Goal: Information Seeking & Learning: Learn about a topic

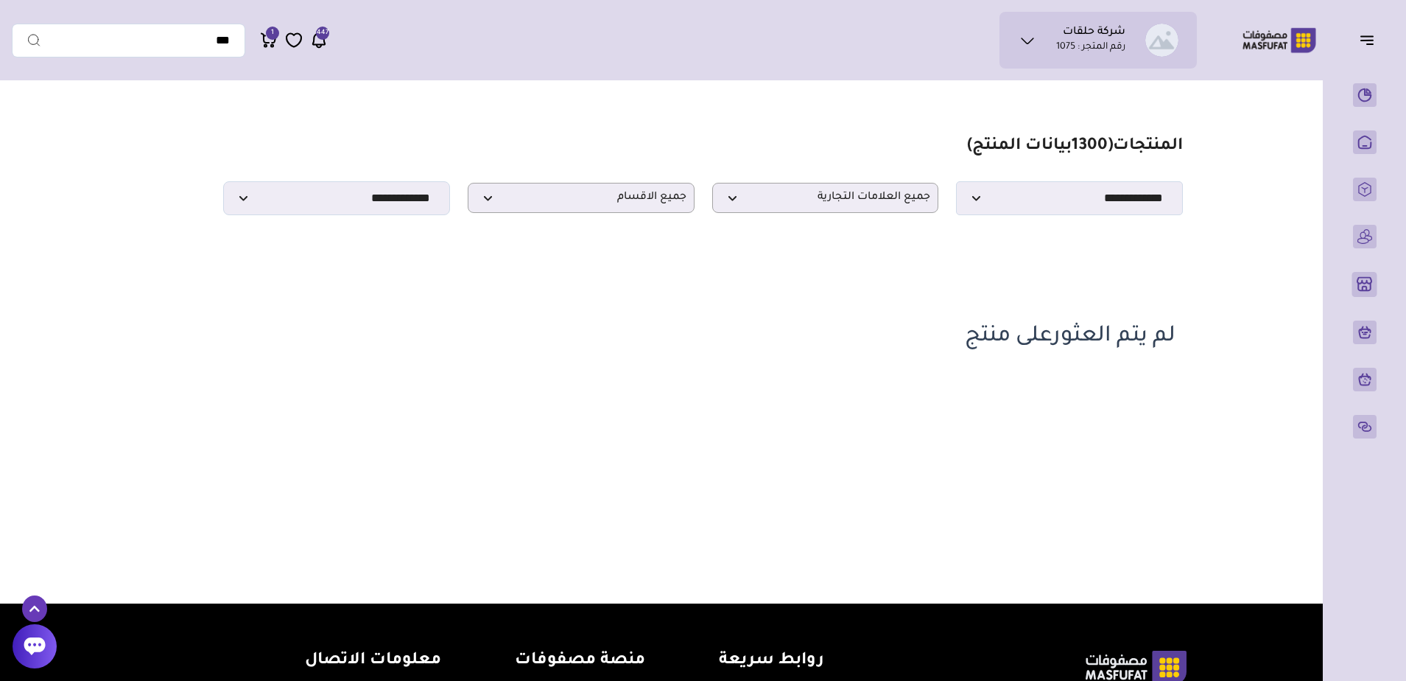
scroll to position [74, 0]
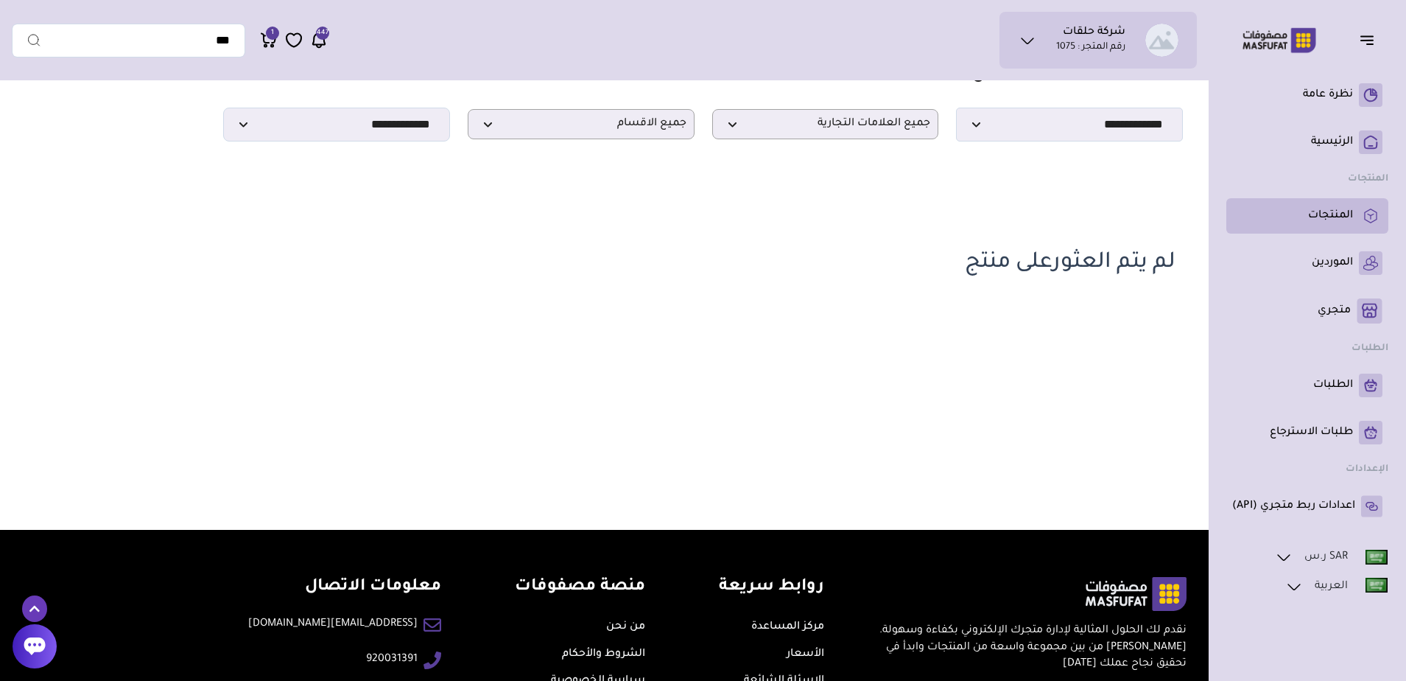
click at [1360, 231] on li "المنتجات" at bounding box center [1308, 215] width 162 height 35
click at [1360, 221] on rect at bounding box center [1371, 216] width 24 height 24
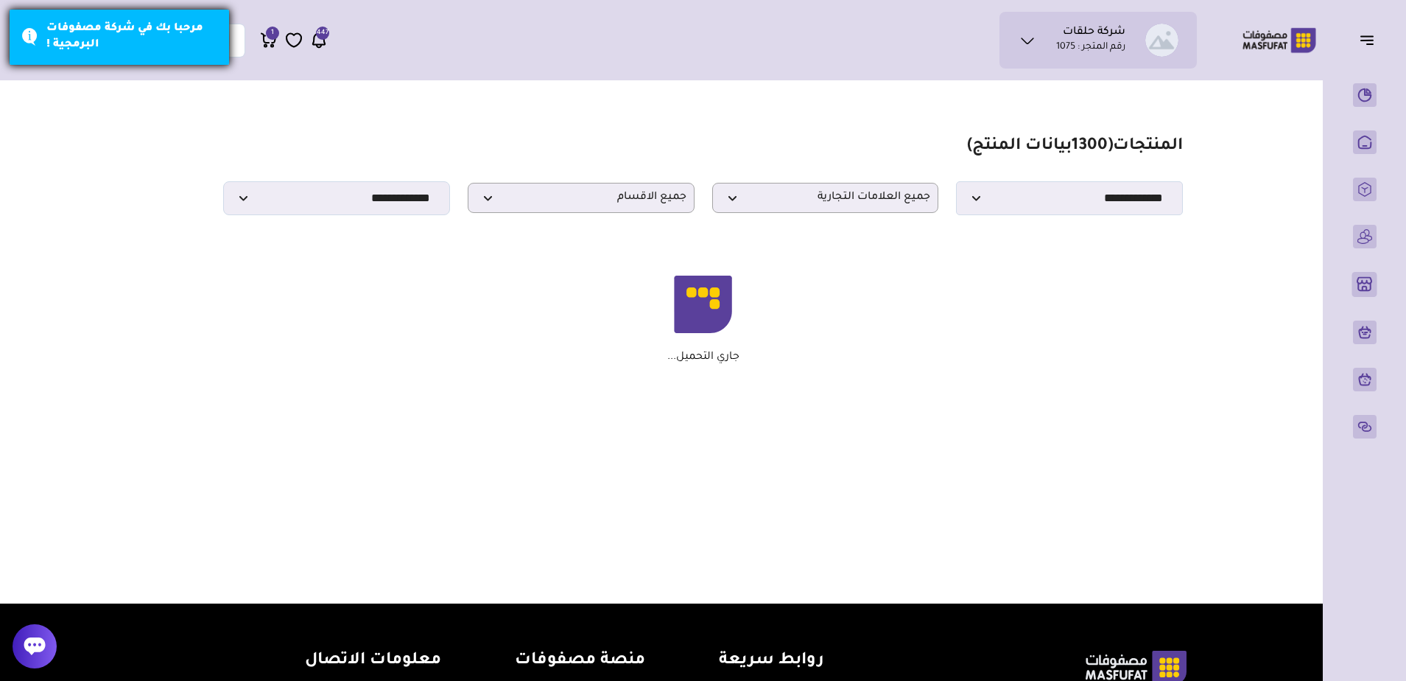
click at [17, 44] on div "مرحبا بك في شركة مصفوفات البرمجية !" at bounding box center [119, 37] width 221 height 57
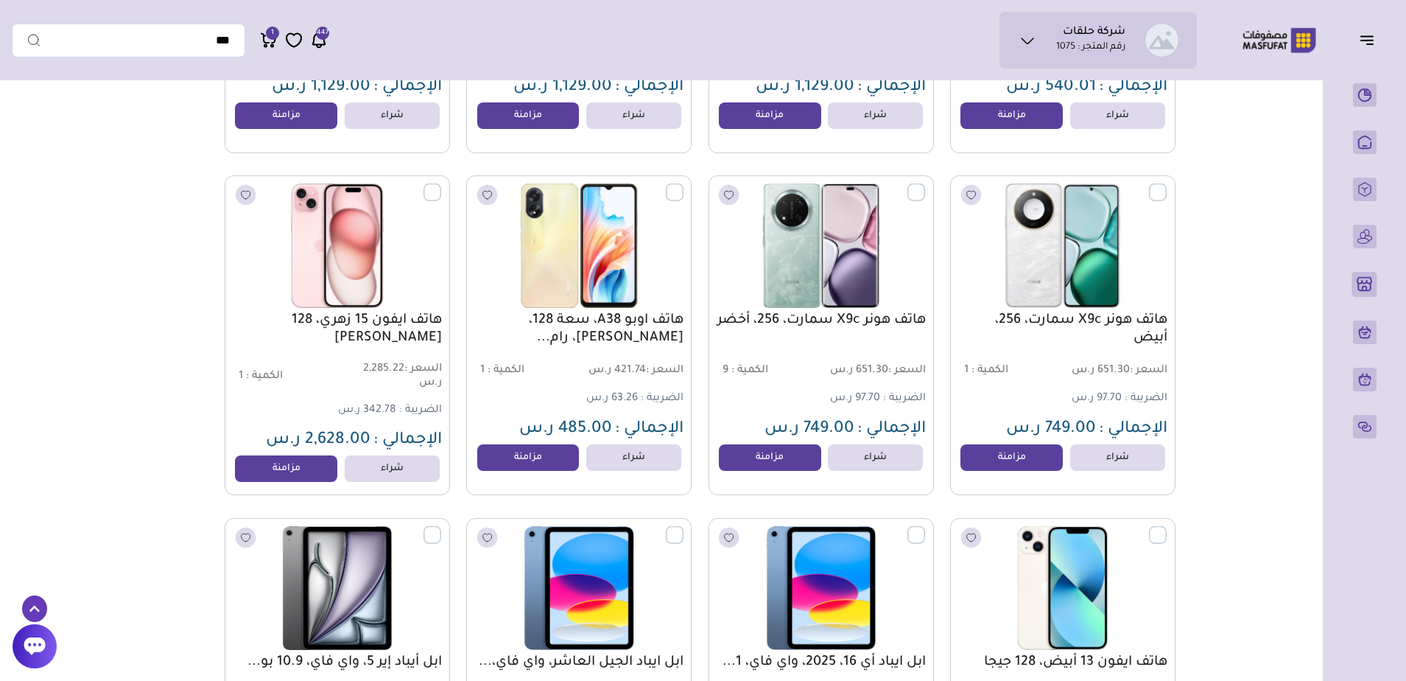
scroll to position [20629, 0]
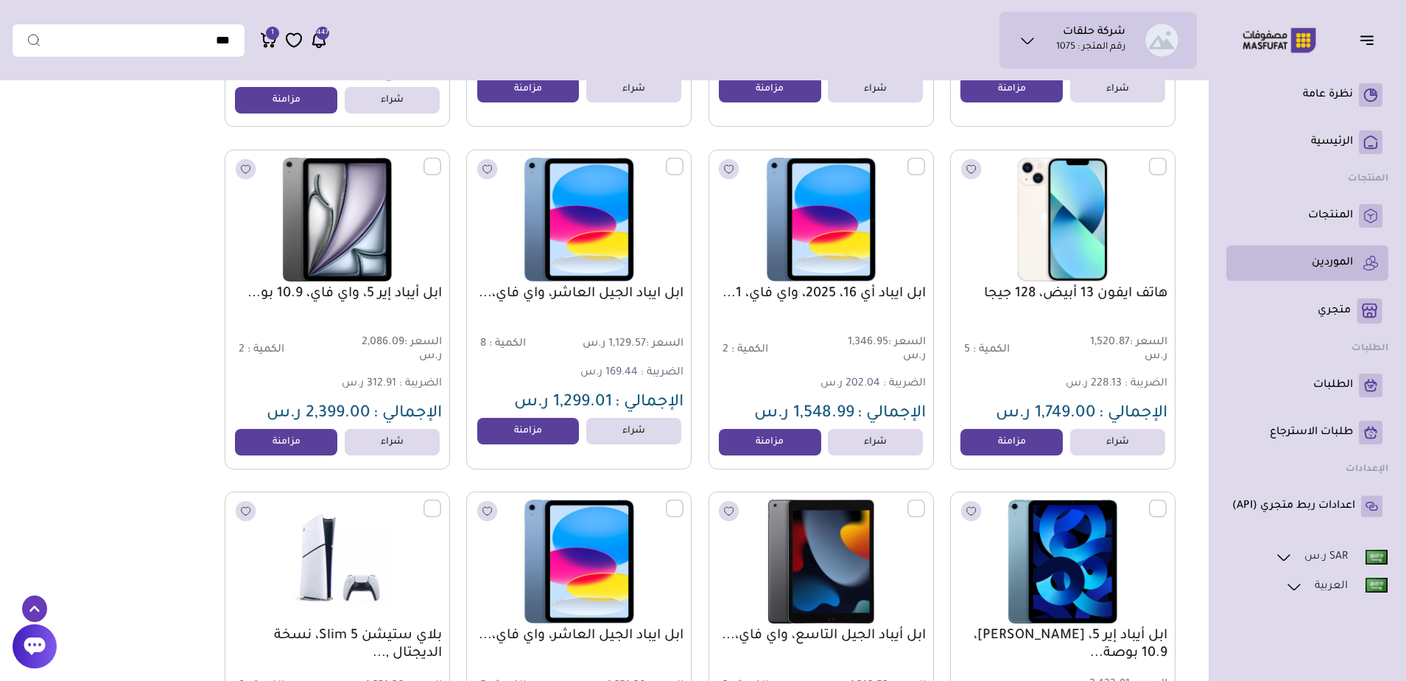
click at [1359, 262] on link "الموردين" at bounding box center [1308, 263] width 150 height 24
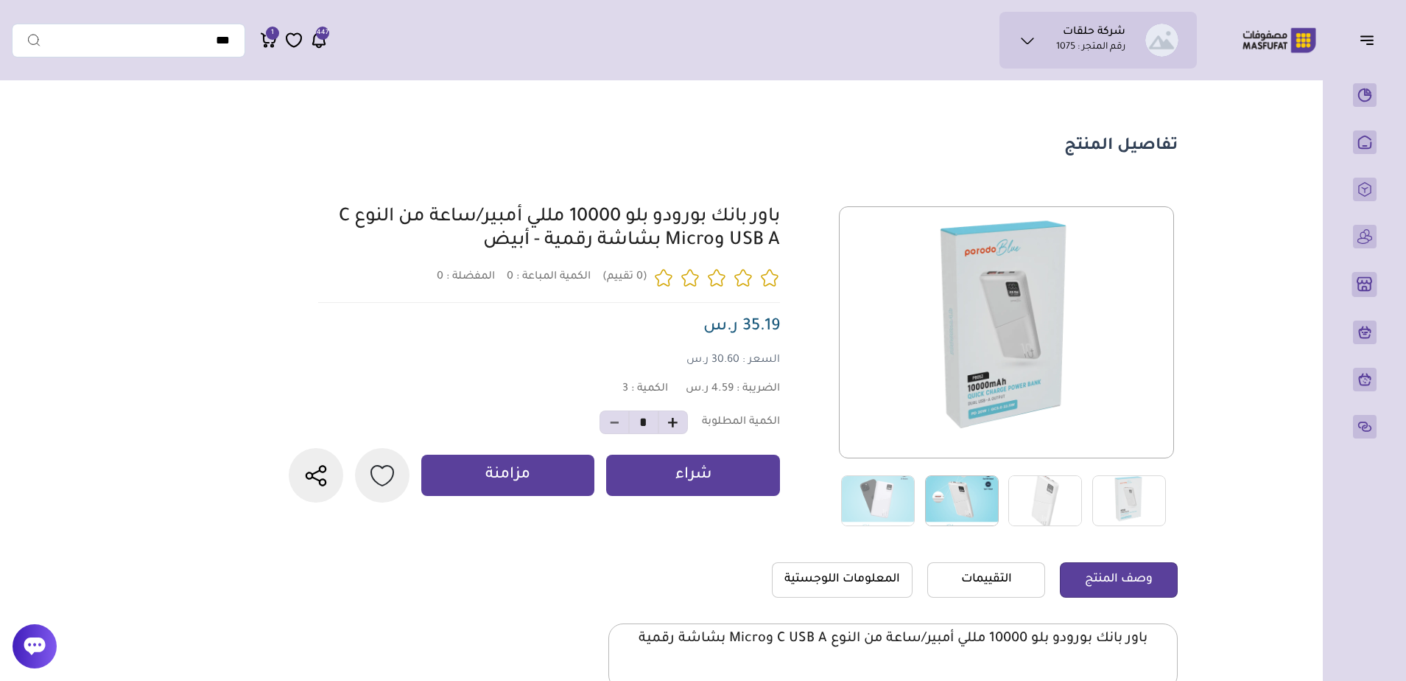
click at [951, 504] on img at bounding box center [962, 500] width 74 height 51
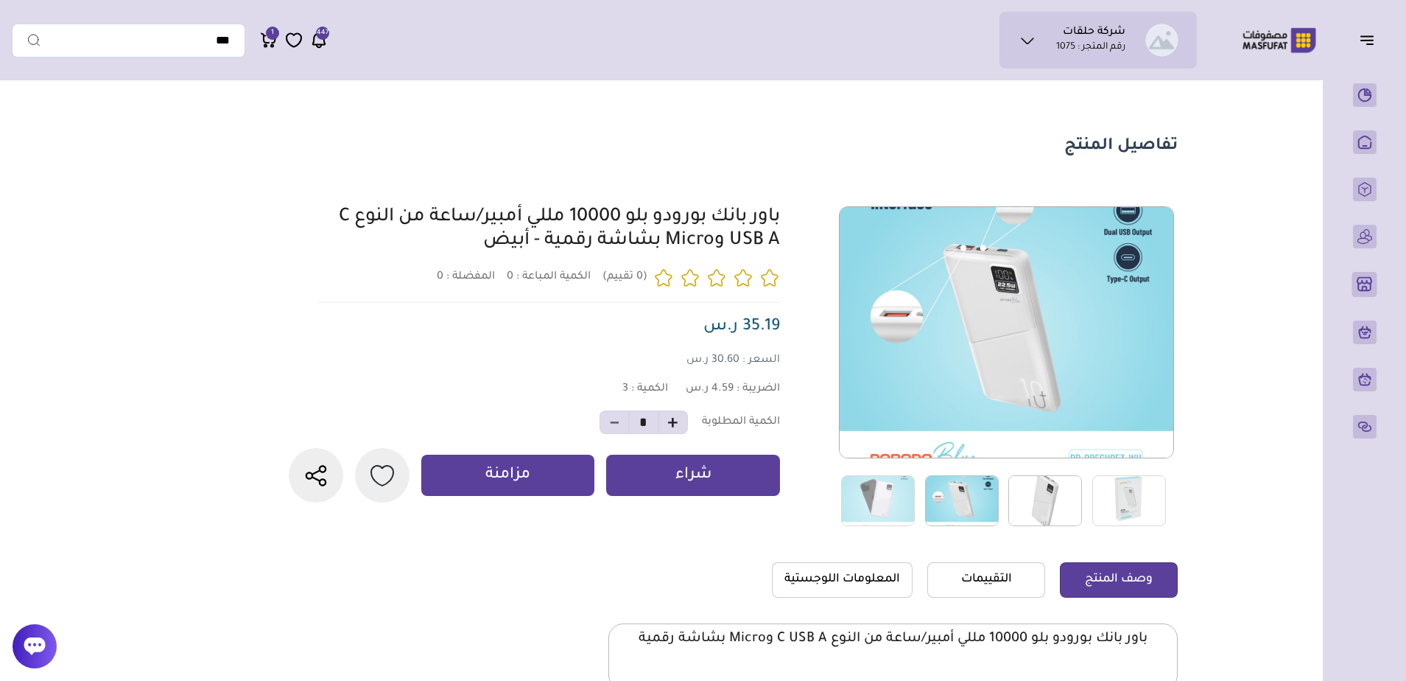
click at [1026, 498] on img at bounding box center [1046, 500] width 74 height 51
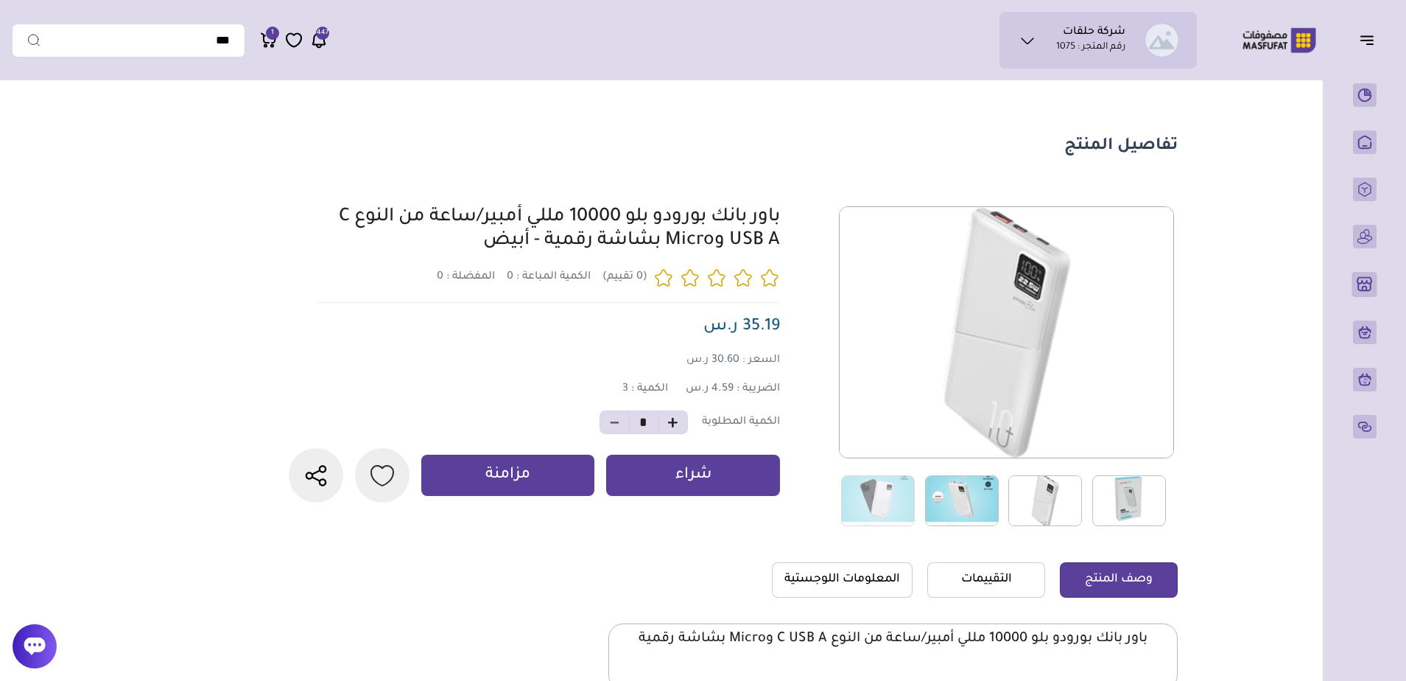
click at [1129, 499] on img at bounding box center [1130, 500] width 74 height 51
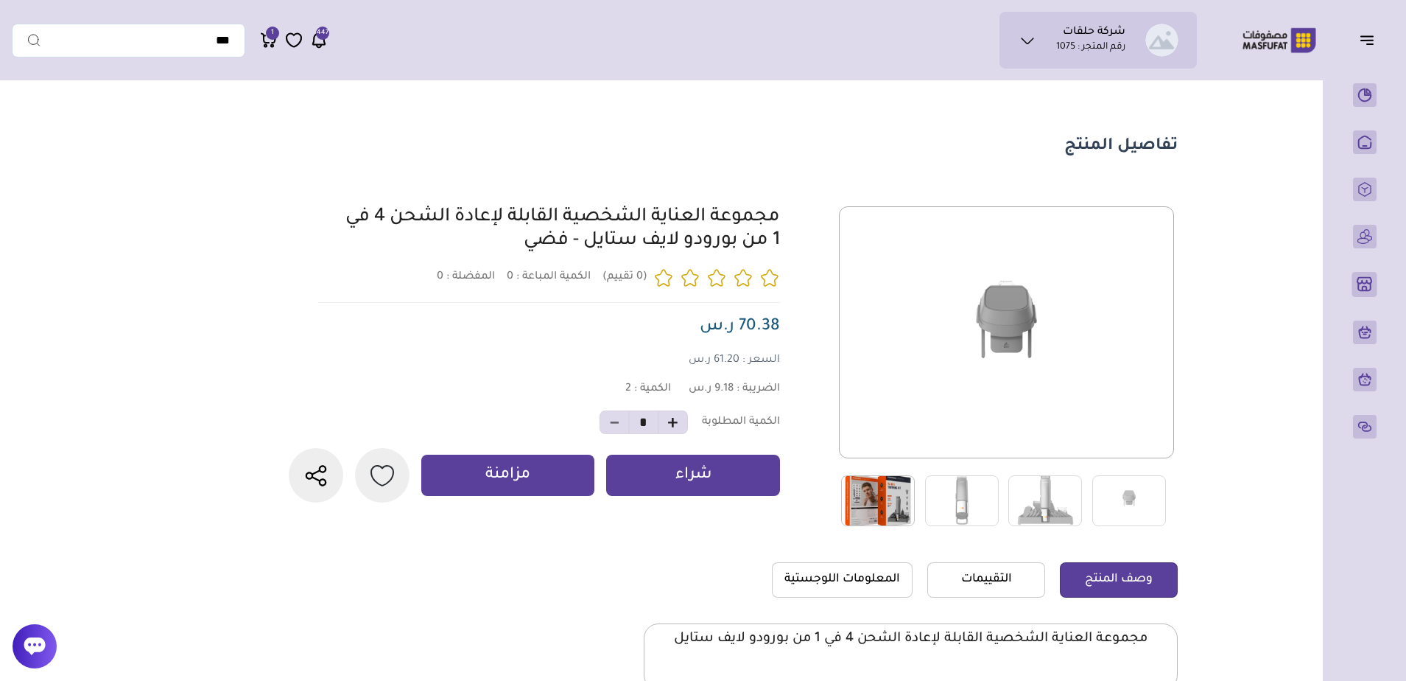
click at [870, 491] on img at bounding box center [878, 500] width 74 height 51
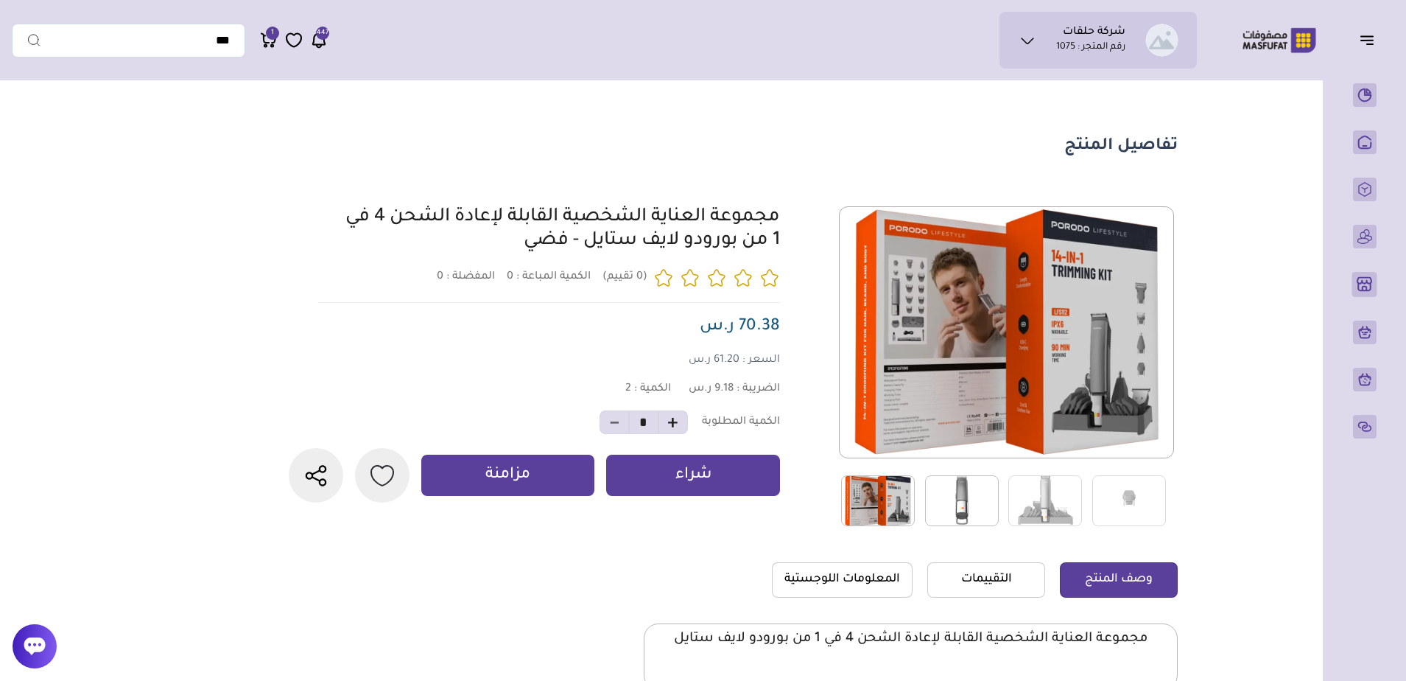
click at [947, 499] on img at bounding box center [962, 500] width 74 height 51
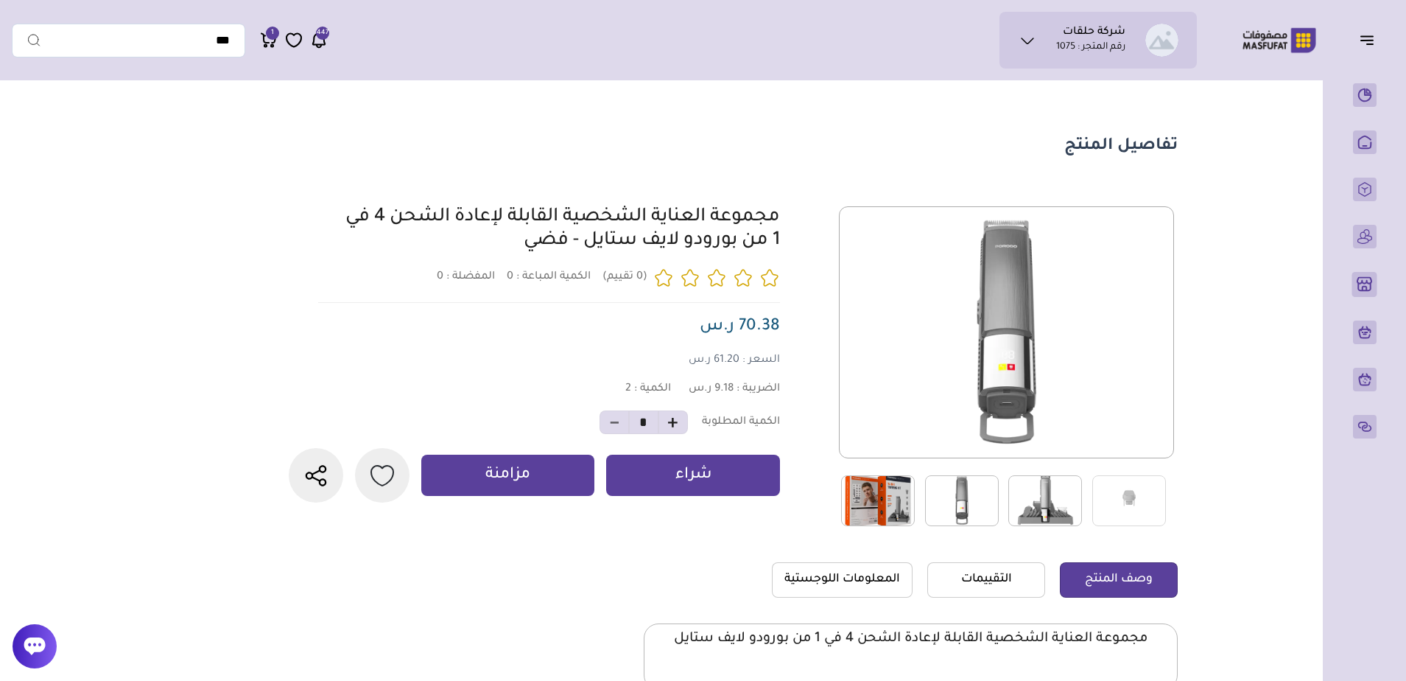
click at [1040, 500] on img at bounding box center [1046, 500] width 74 height 51
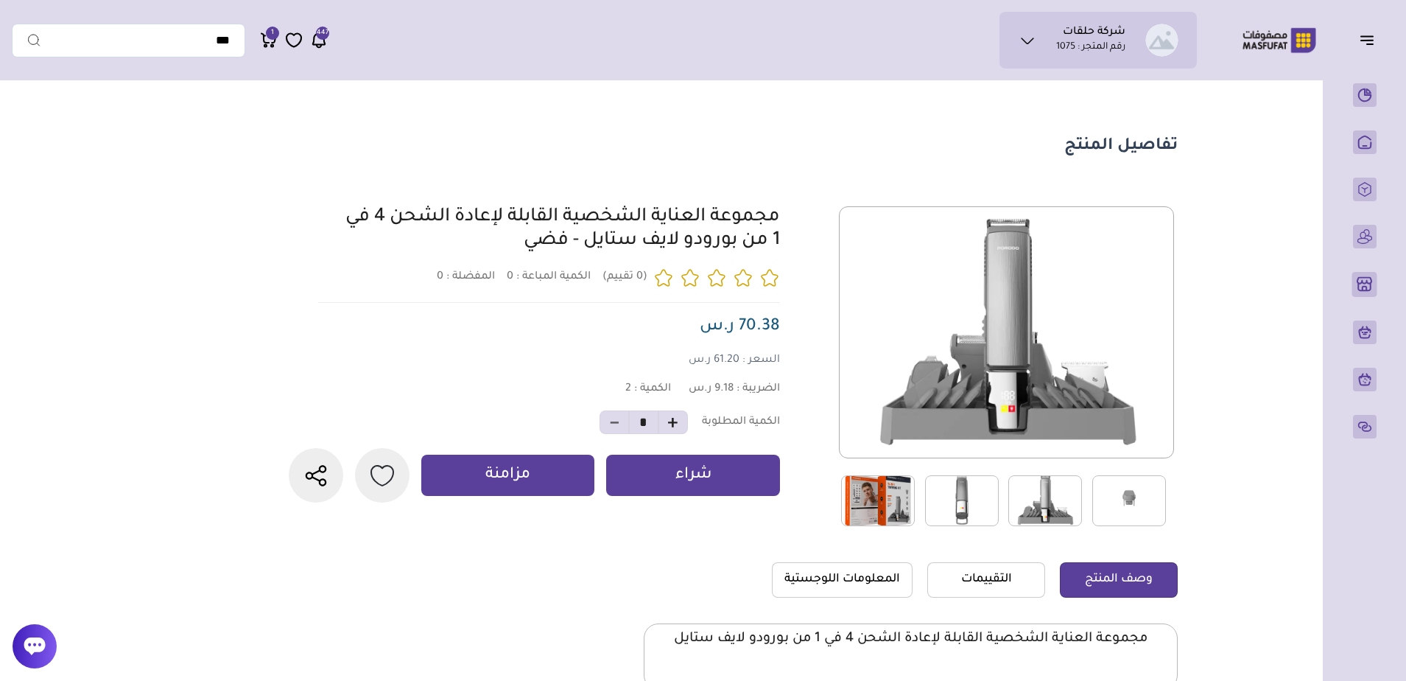
click at [1115, 502] on img at bounding box center [1130, 500] width 74 height 51
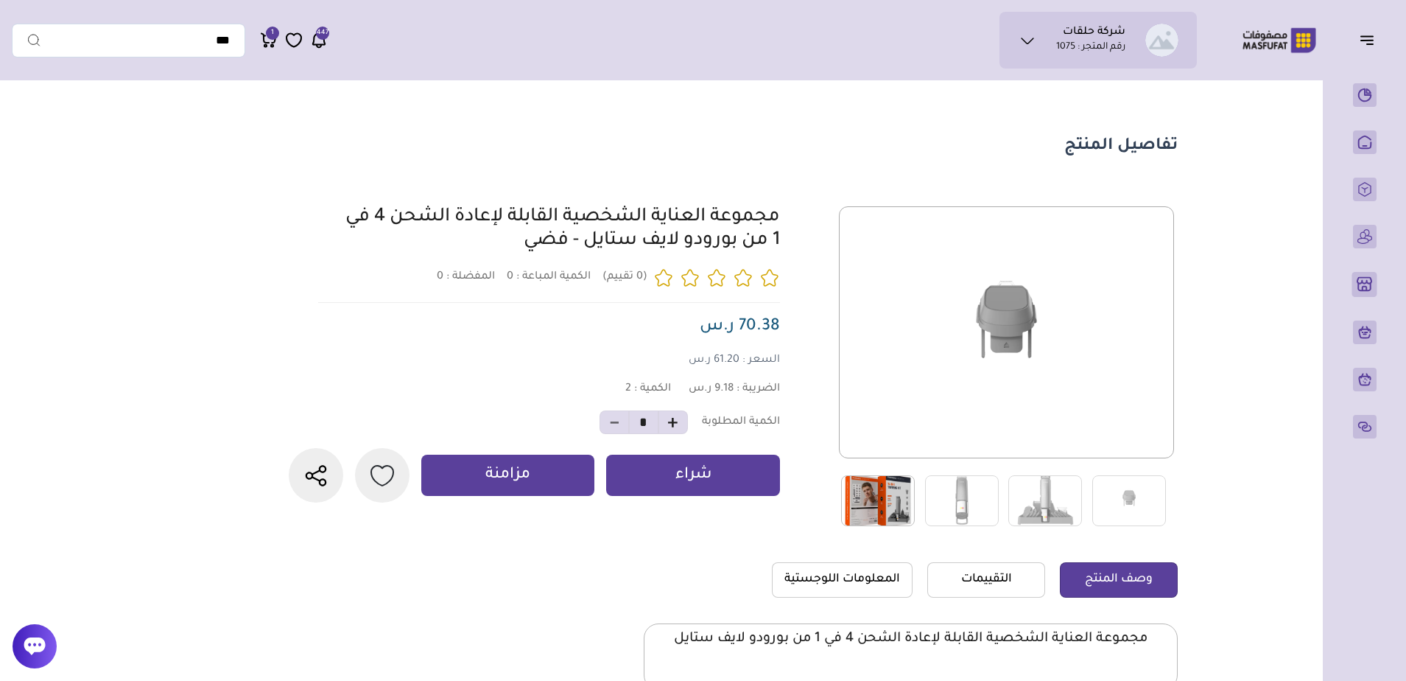
click at [885, 511] on img at bounding box center [878, 500] width 74 height 51
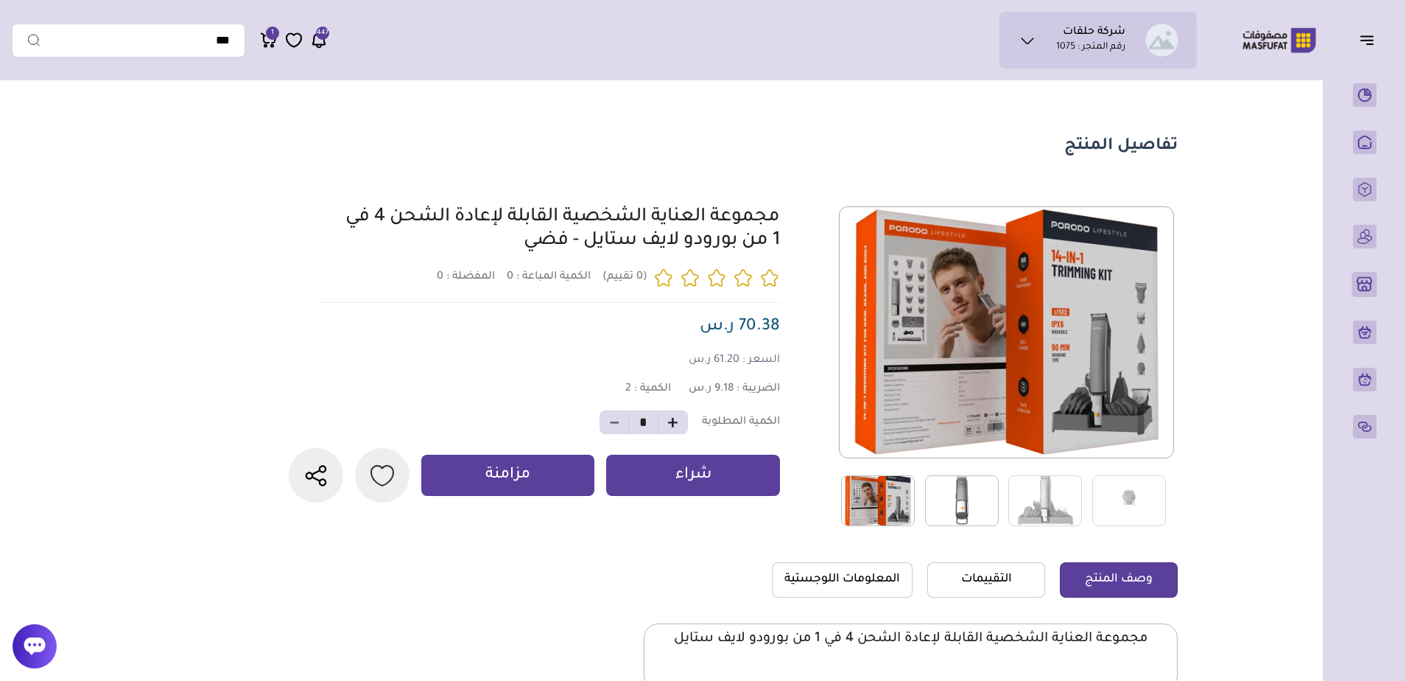
click at [958, 500] on img at bounding box center [962, 500] width 74 height 51
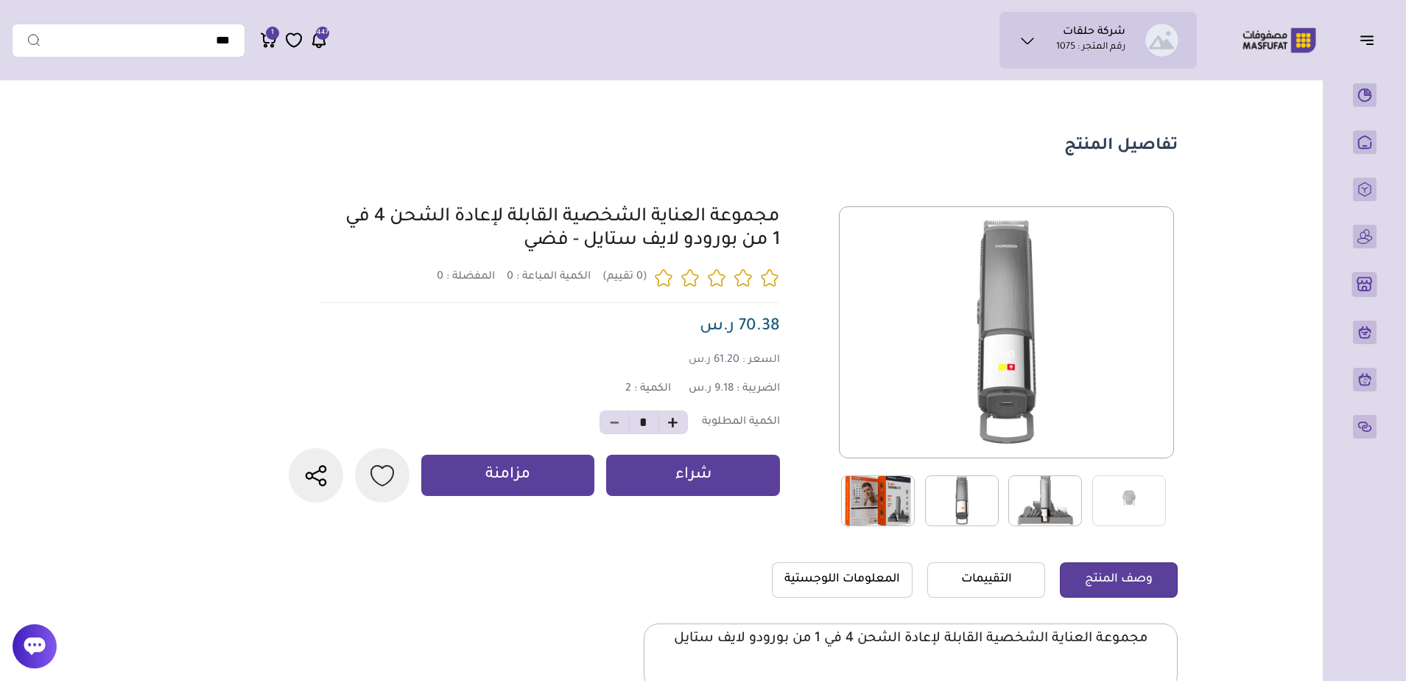
click at [1032, 512] on img at bounding box center [1046, 500] width 74 height 51
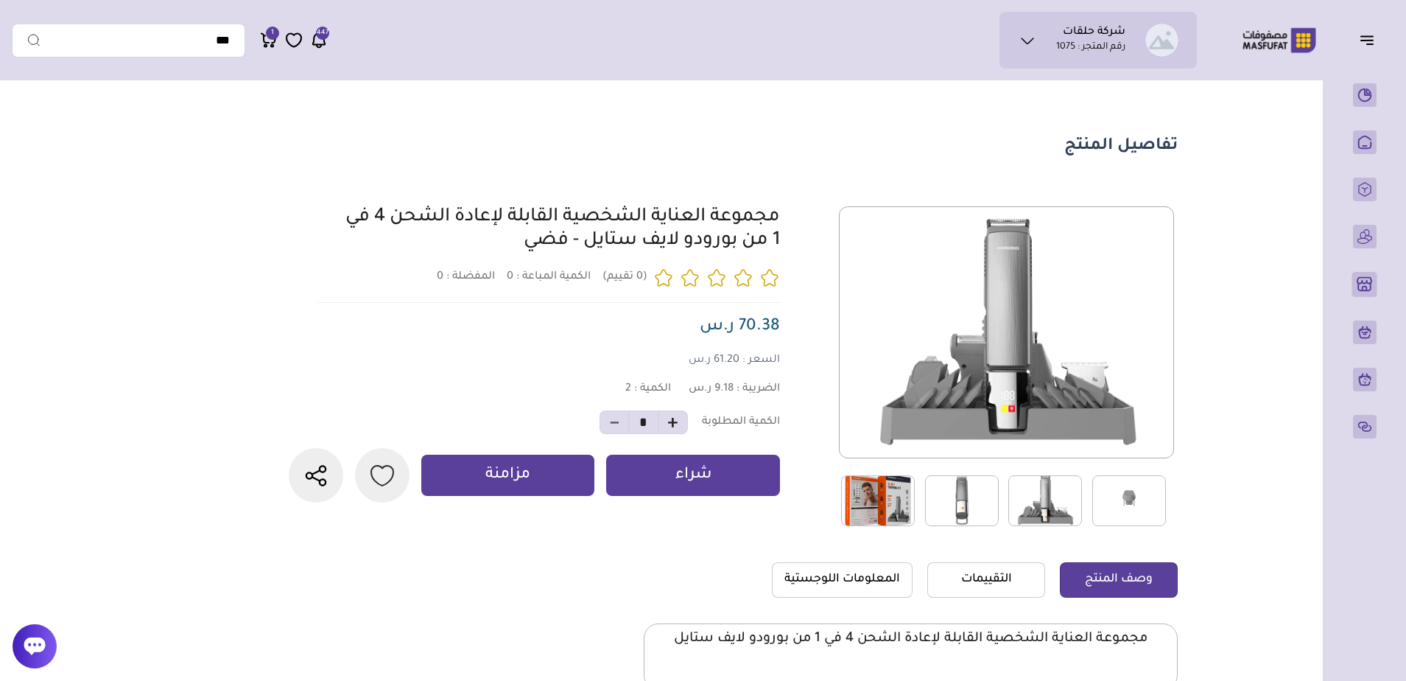
click at [1132, 509] on img at bounding box center [1130, 500] width 74 height 51
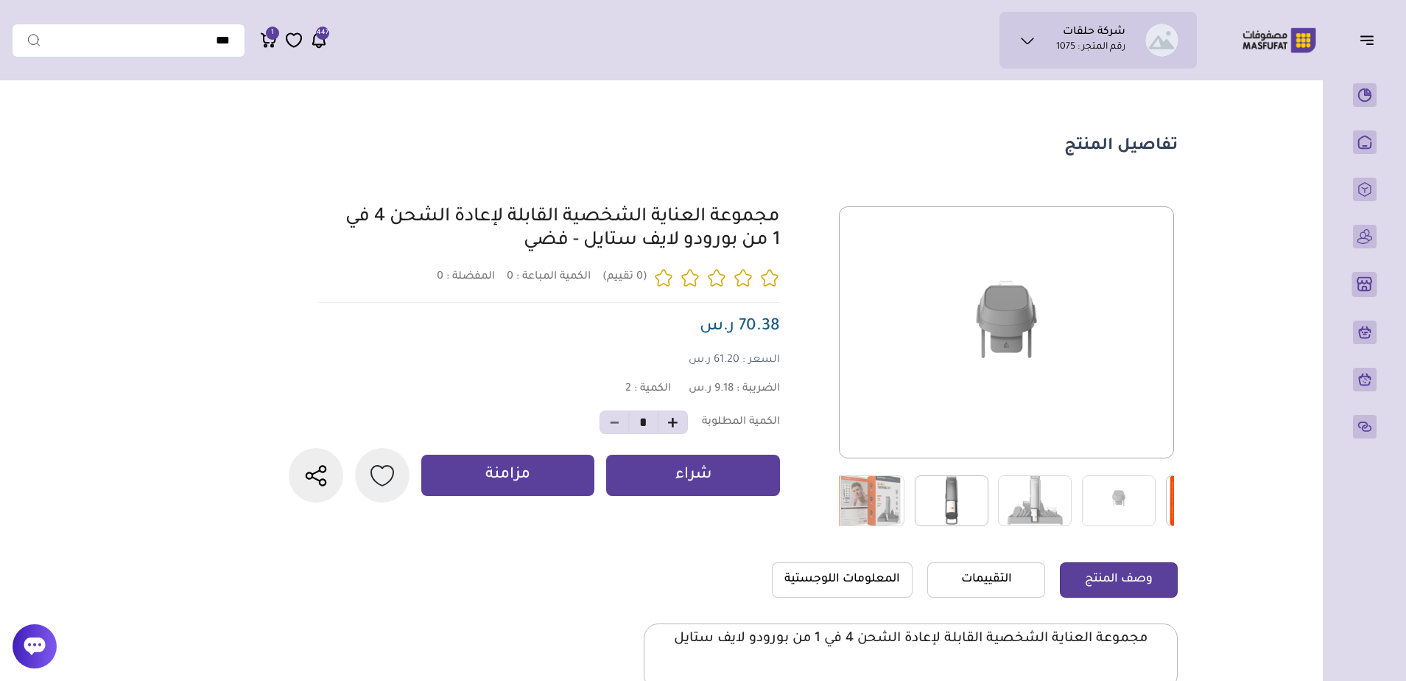
drag, startPoint x: 1067, startPoint y: 499, endPoint x: 914, endPoint y: 501, distance: 152.5
click at [914, 501] on div at bounding box center [1332, 500] width 1006 height 52
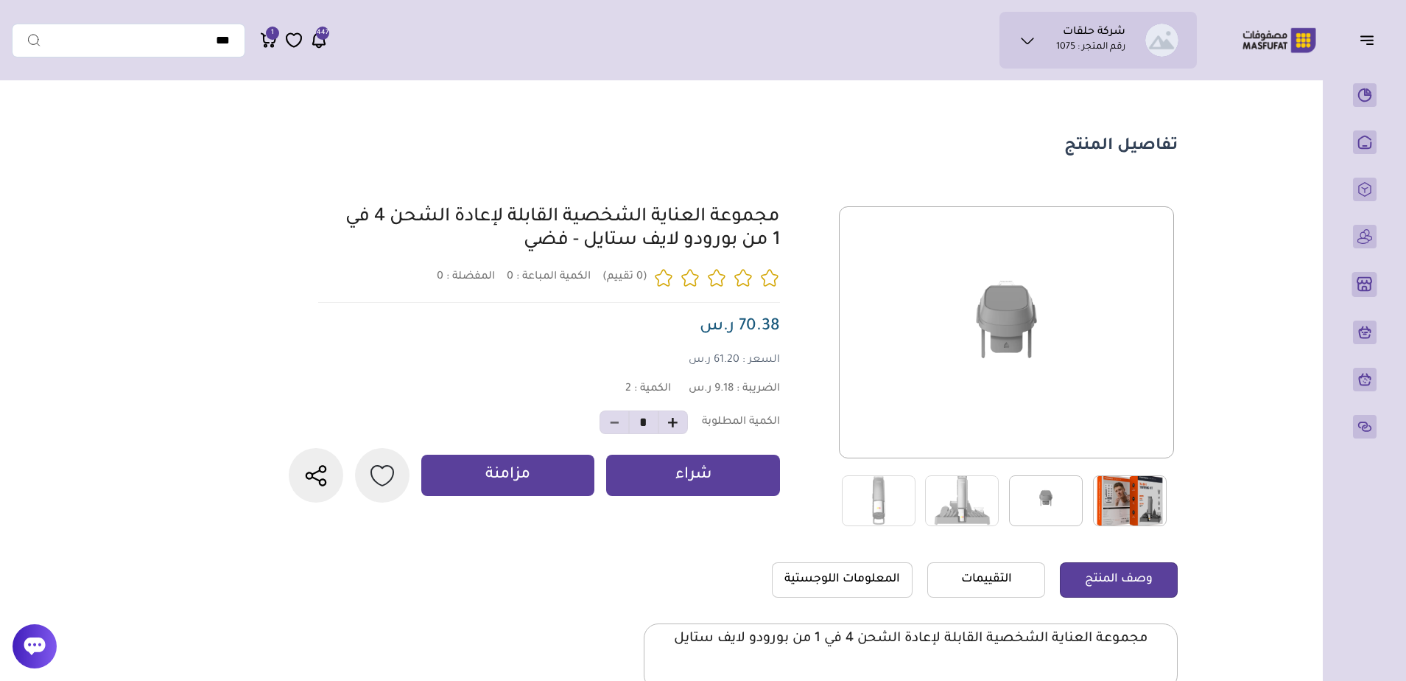
click at [1012, 507] on img at bounding box center [1046, 500] width 74 height 51
click at [978, 507] on img at bounding box center [962, 500] width 74 height 51
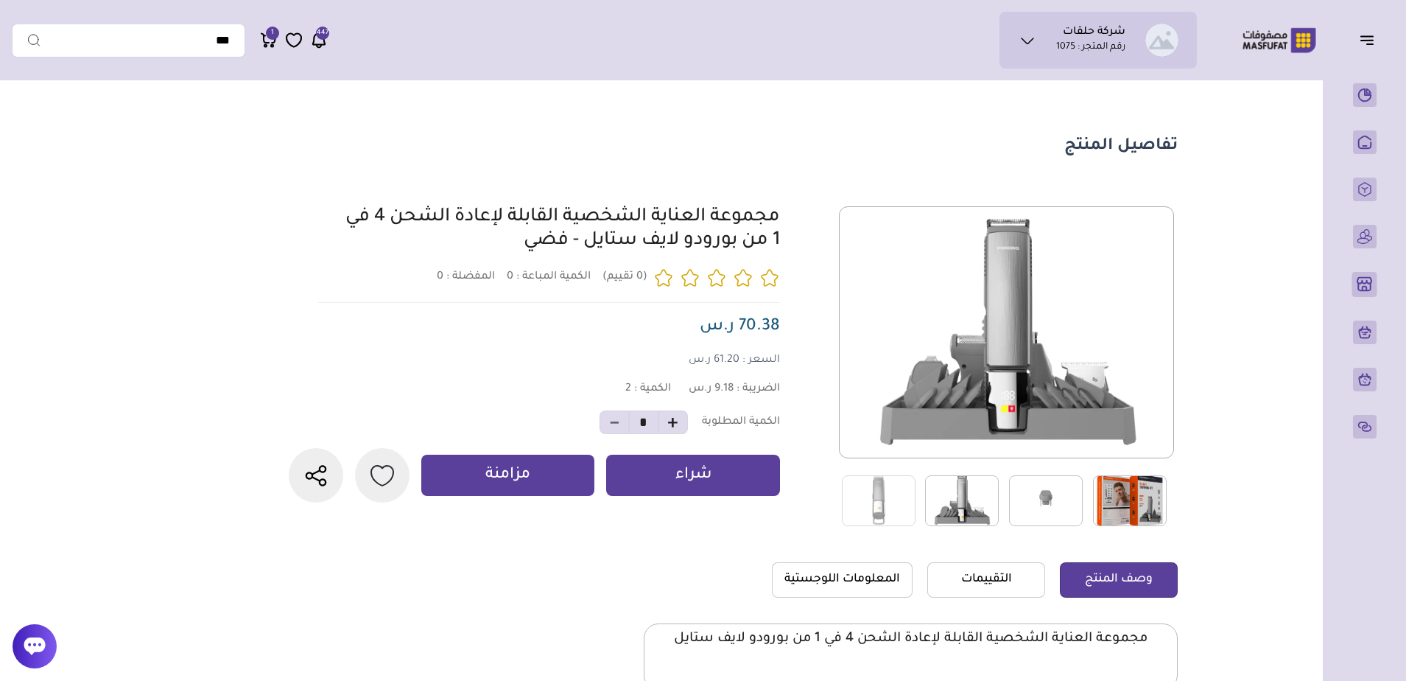
click at [1046, 502] on img at bounding box center [1046, 500] width 74 height 51
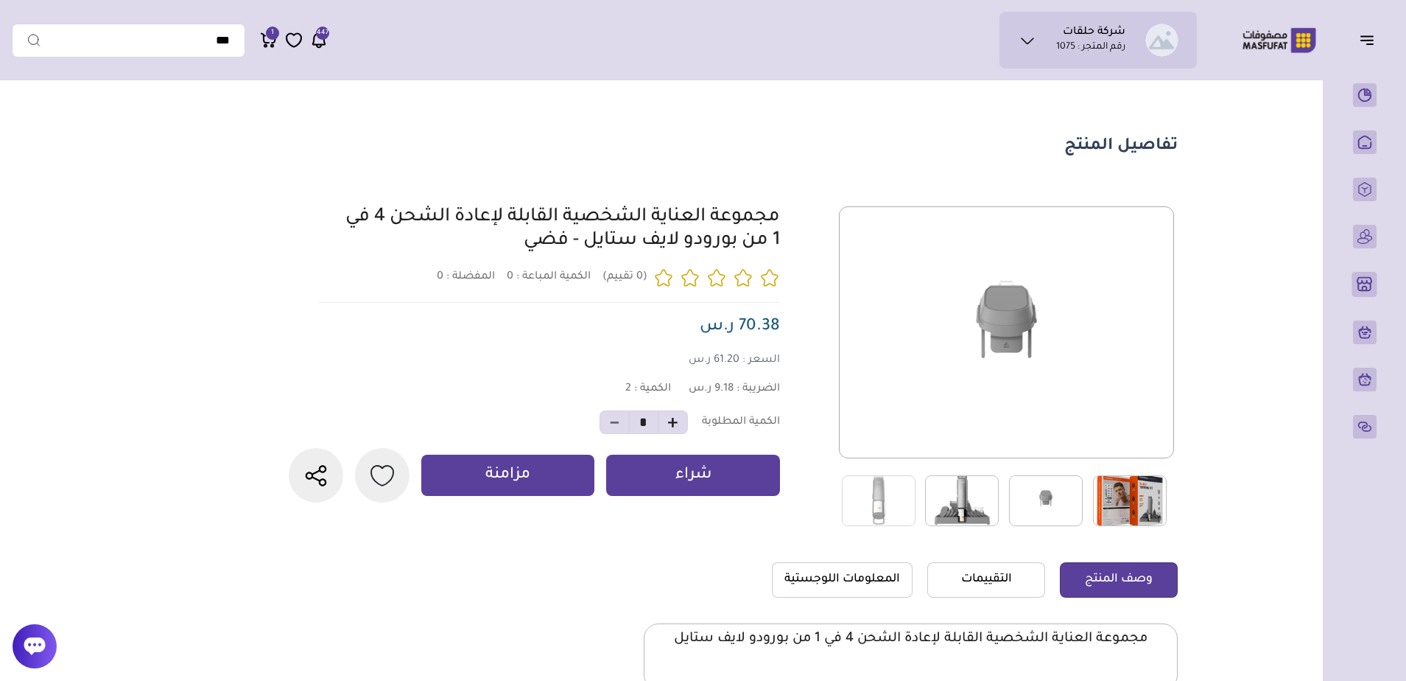
click at [1119, 504] on img at bounding box center [1130, 500] width 74 height 51
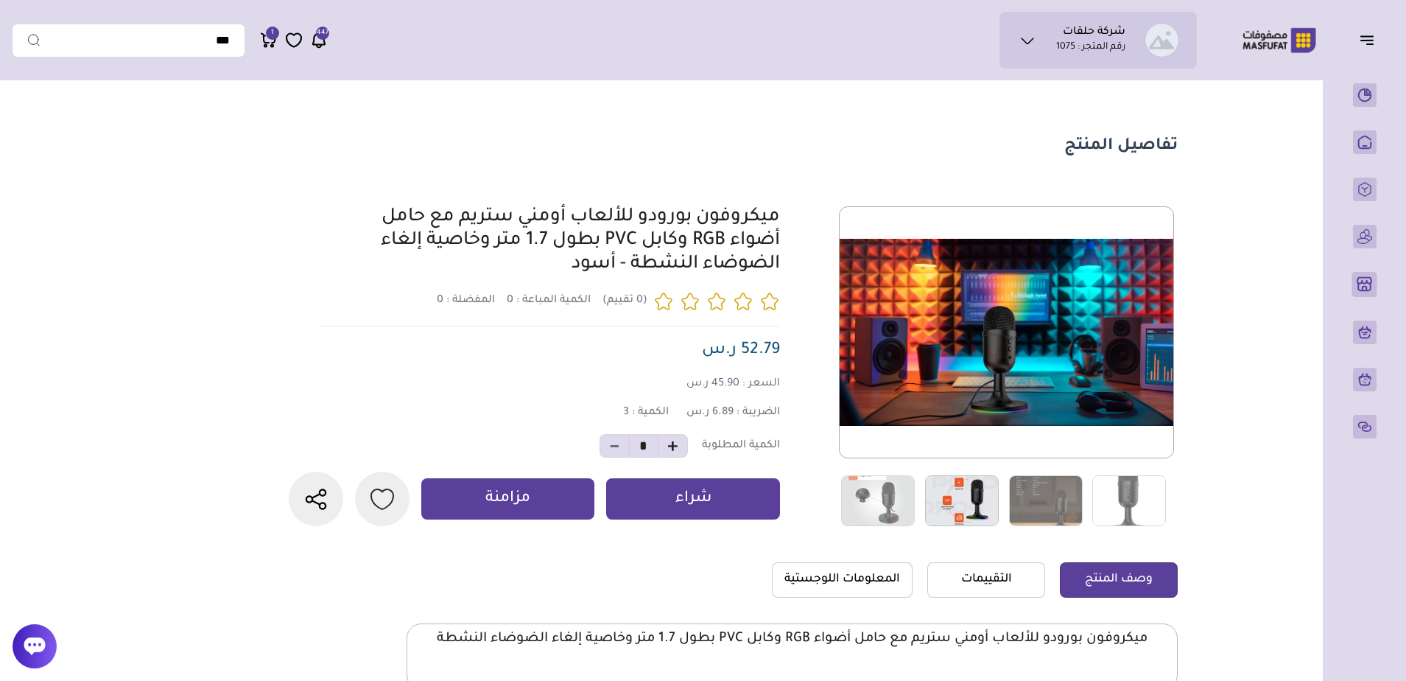
click at [963, 522] on img at bounding box center [962, 500] width 74 height 51
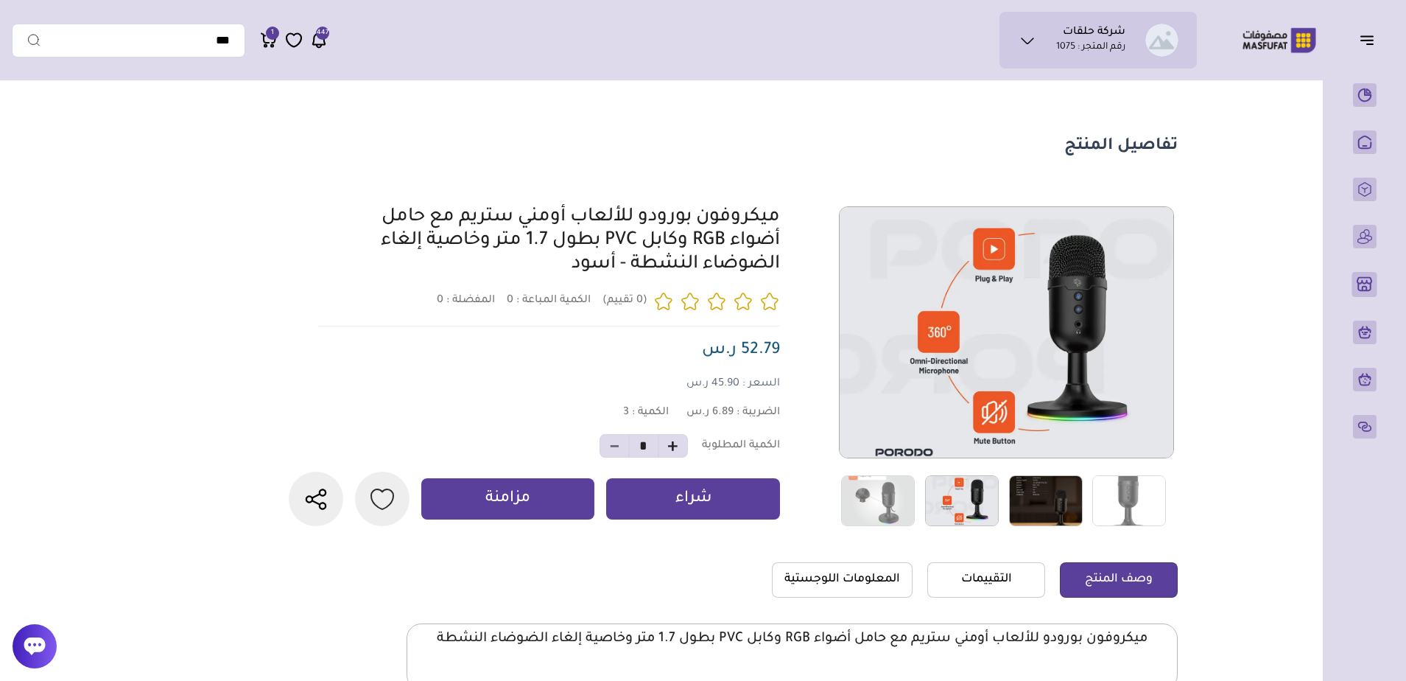
click at [1065, 505] on img at bounding box center [1046, 500] width 74 height 51
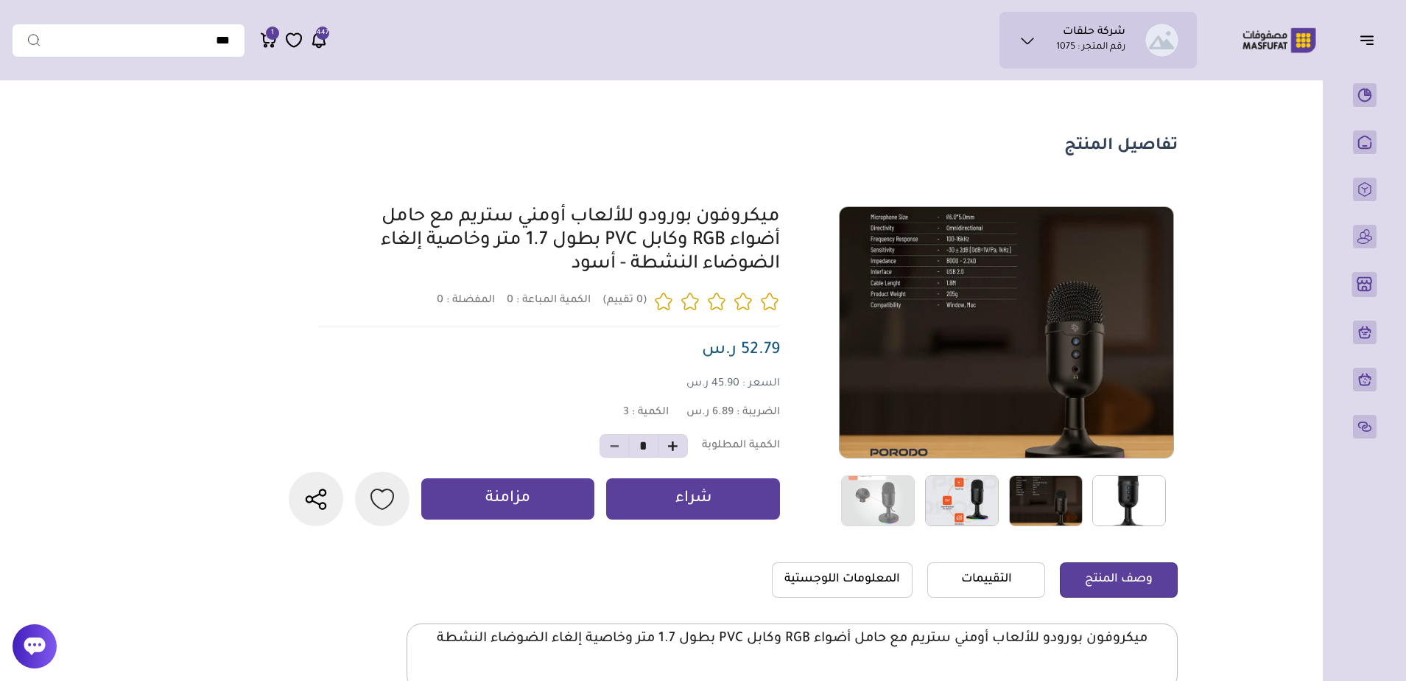
click at [1111, 505] on img at bounding box center [1130, 500] width 74 height 51
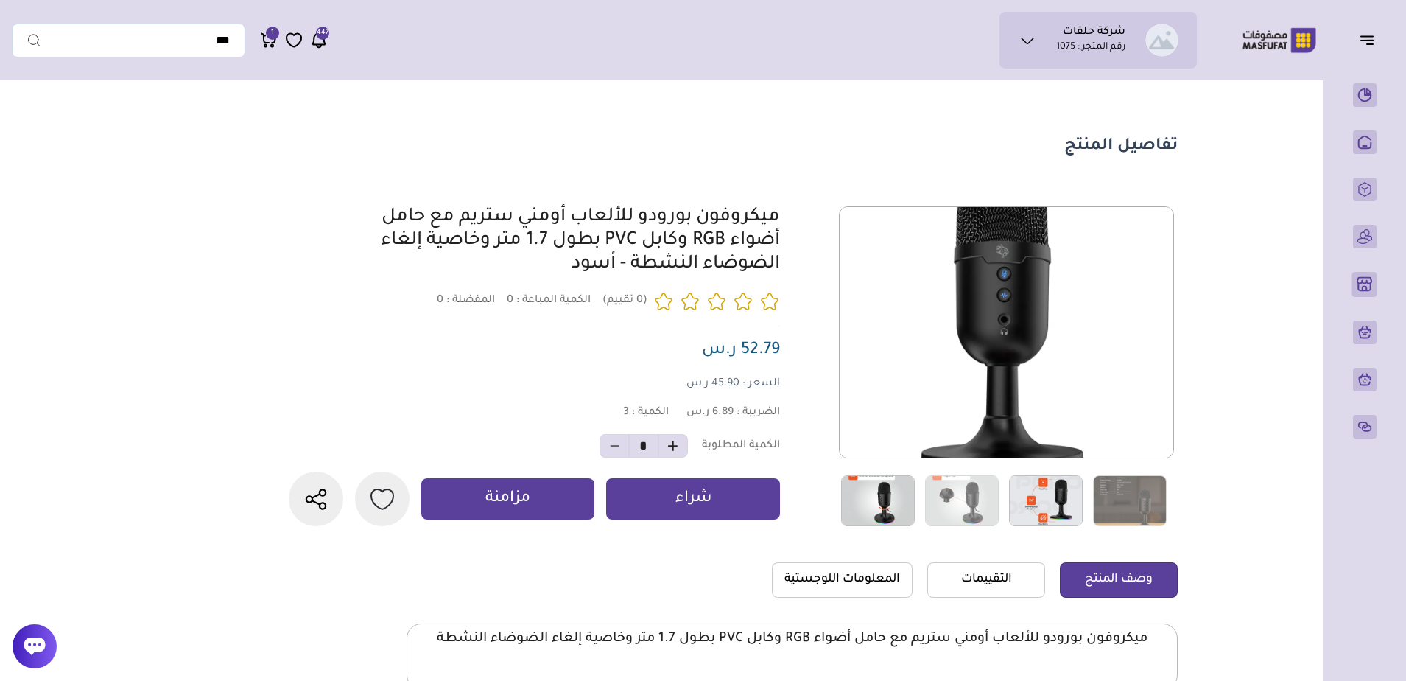
click at [895, 501] on img at bounding box center [878, 500] width 74 height 51
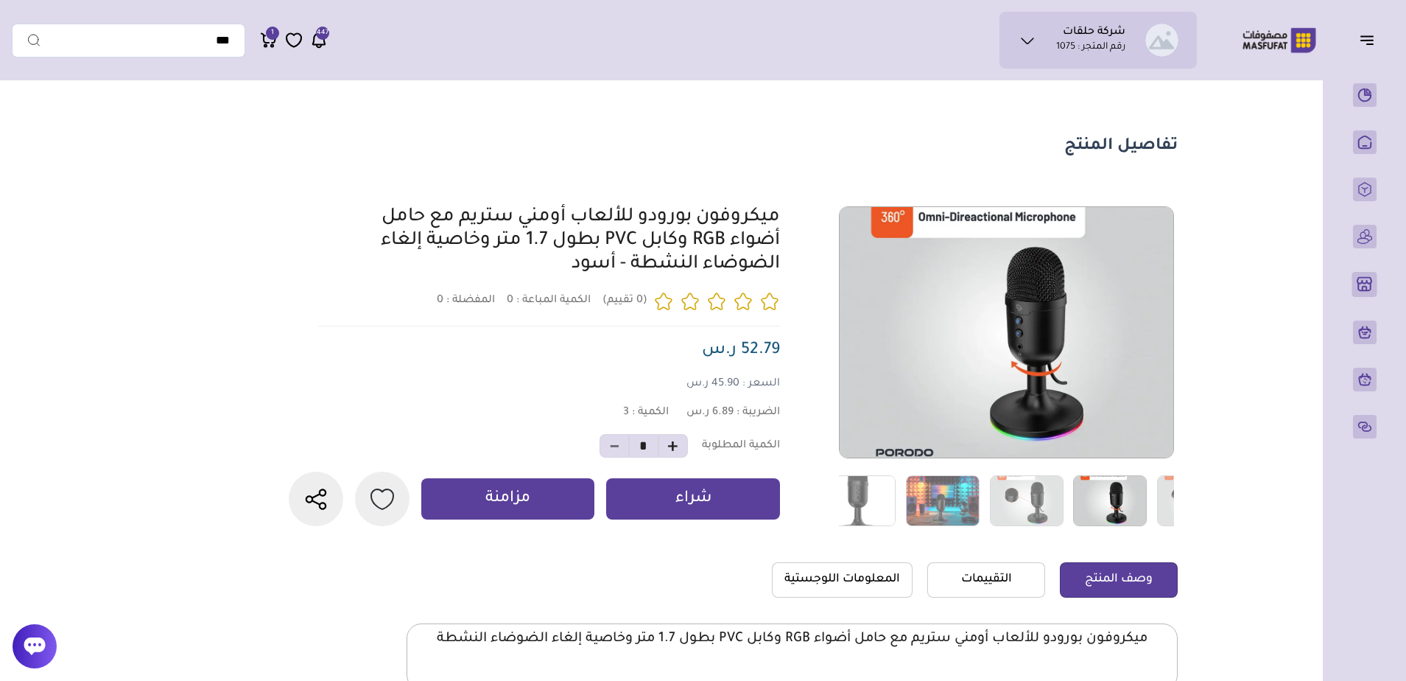
drag, startPoint x: 896, startPoint y: 501, endPoint x: 1114, endPoint y: 510, distance: 218.3
click at [1128, 508] on img at bounding box center [1110, 500] width 74 height 51
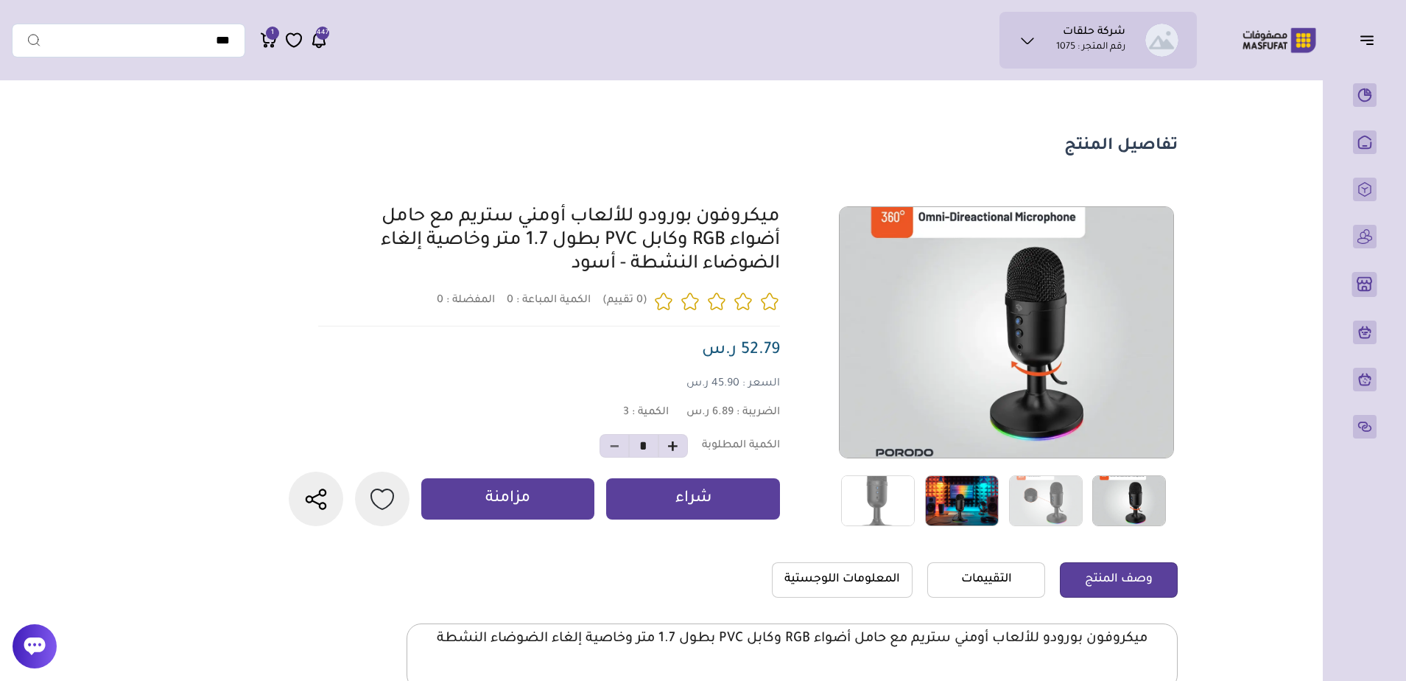
click at [967, 500] on img at bounding box center [962, 500] width 74 height 51
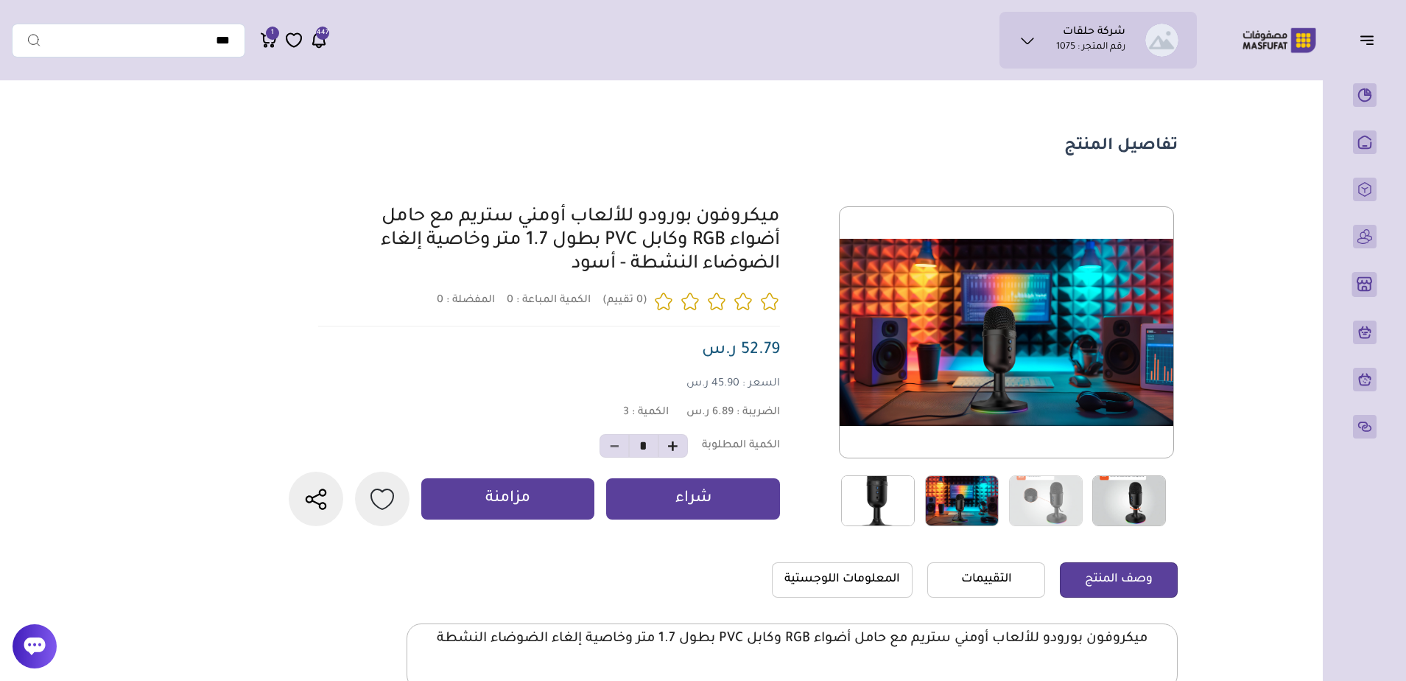
click at [894, 514] on img at bounding box center [878, 500] width 74 height 51
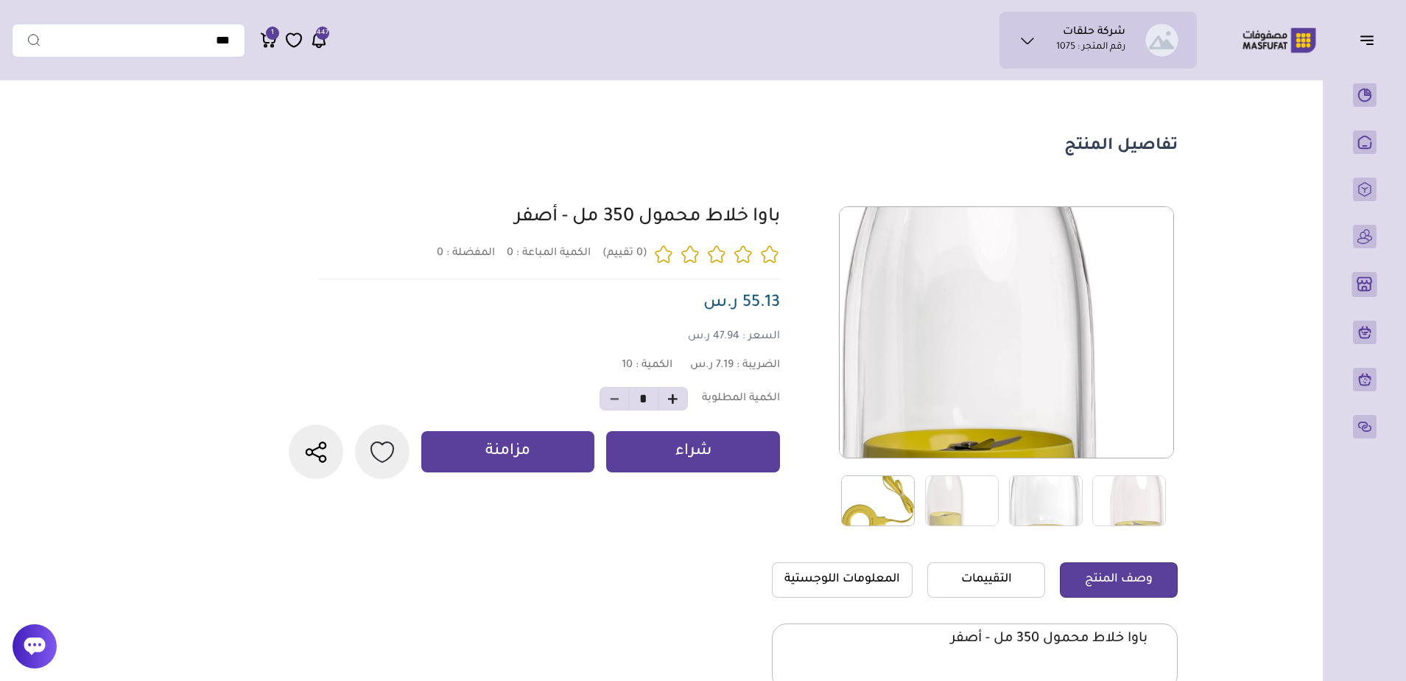
click at [889, 511] on img at bounding box center [878, 500] width 74 height 51
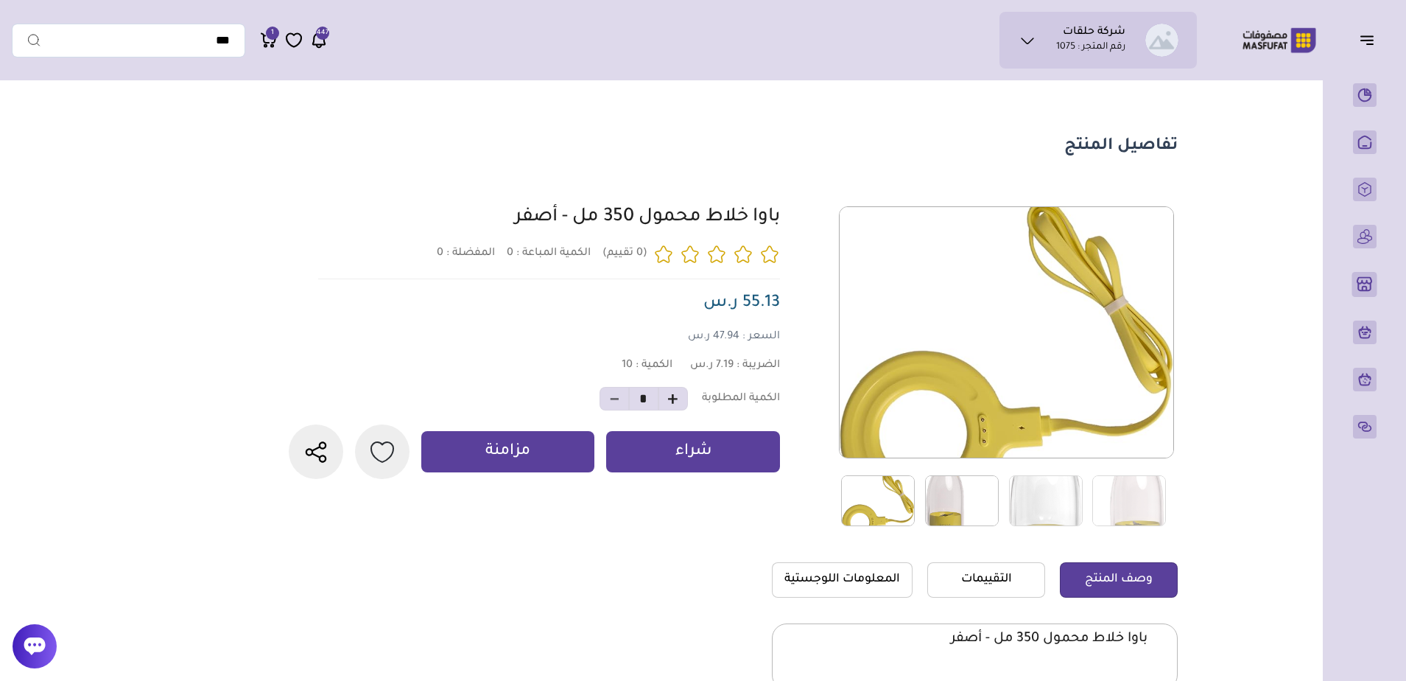
click at [949, 506] on img at bounding box center [962, 500] width 74 height 51
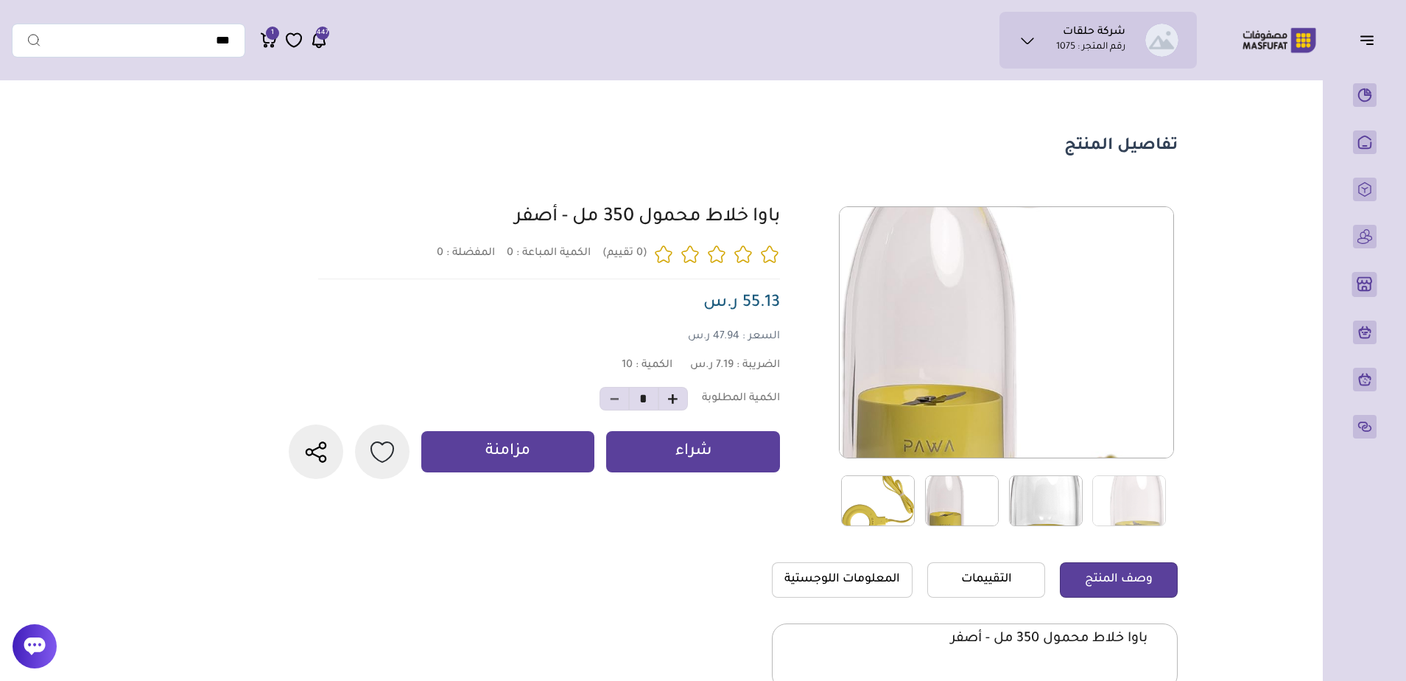
click at [1007, 500] on link at bounding box center [1046, 500] width 90 height 52
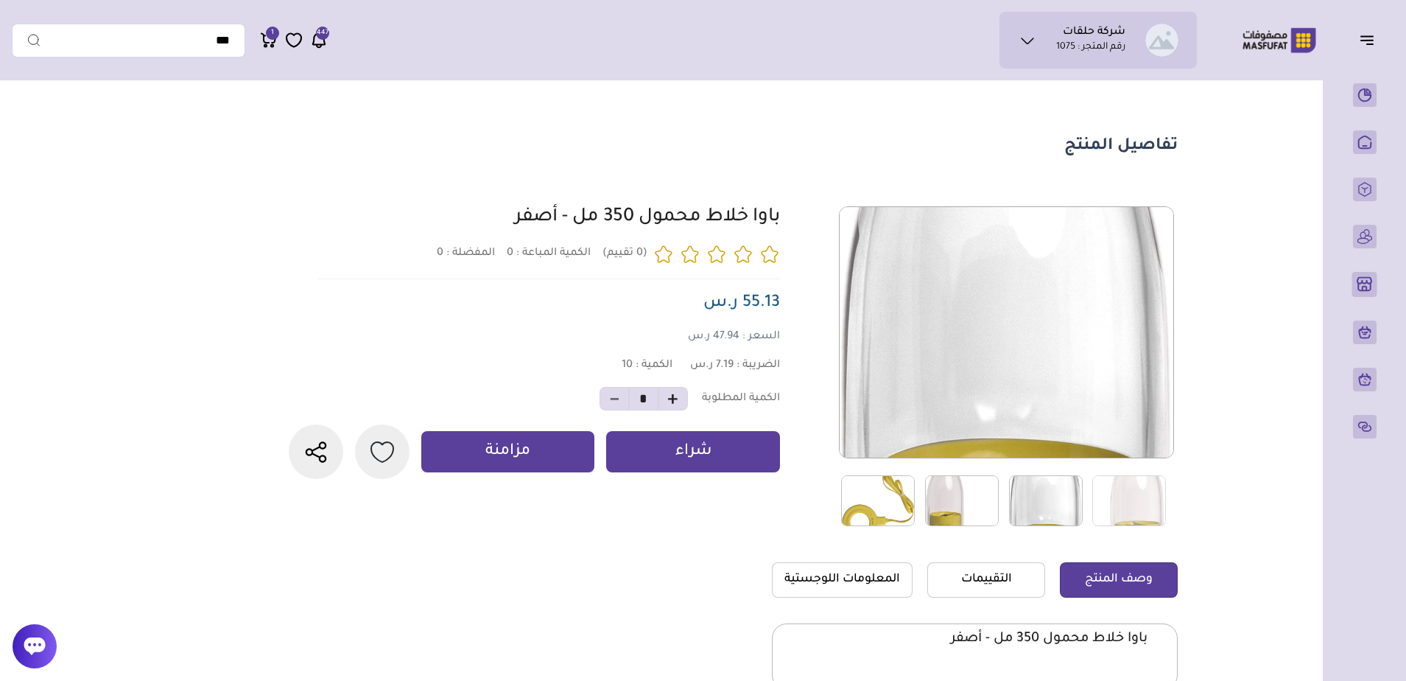
click at [1040, 502] on img at bounding box center [1046, 500] width 74 height 51
click at [1173, 515] on link at bounding box center [1130, 500] width 90 height 52
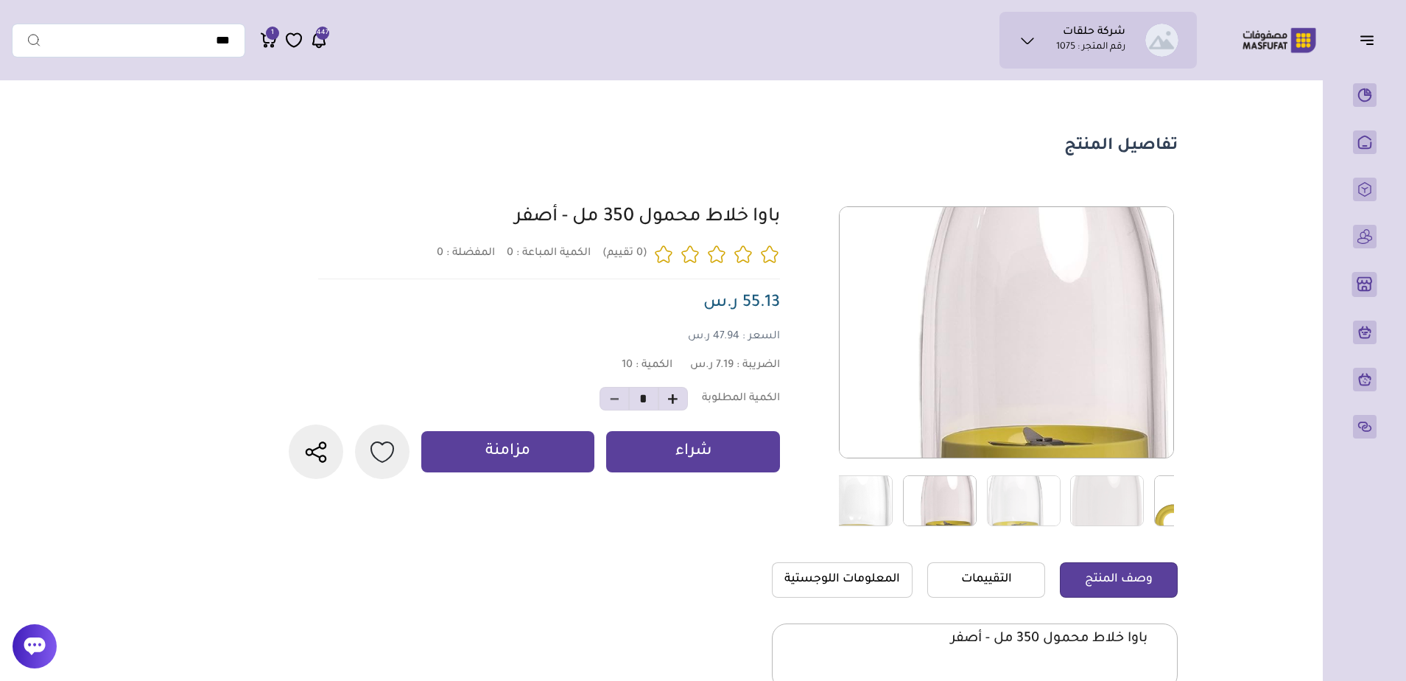
drag, startPoint x: 1107, startPoint y: 509, endPoint x: 940, endPoint y: 513, distance: 167.3
click at [940, 513] on div at bounding box center [1320, 500] width 1174 height 52
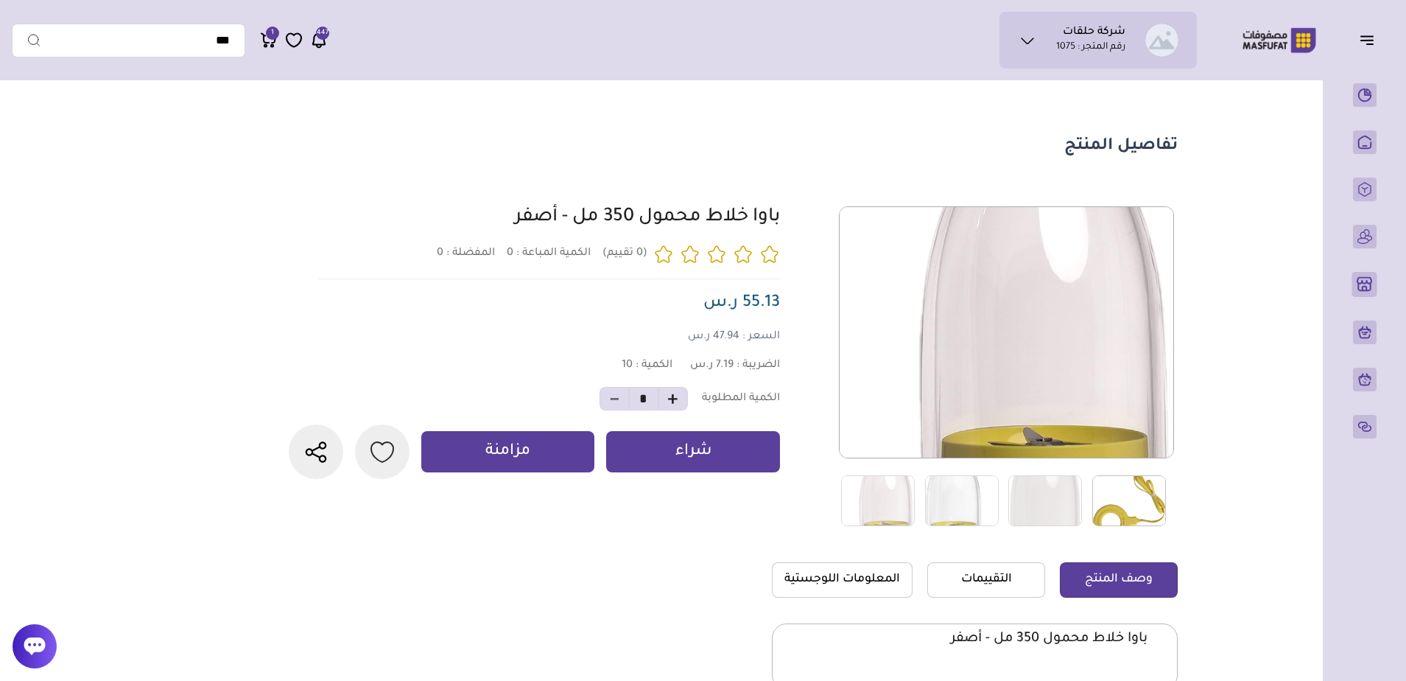
click at [1107, 499] on img at bounding box center [1130, 500] width 74 height 51
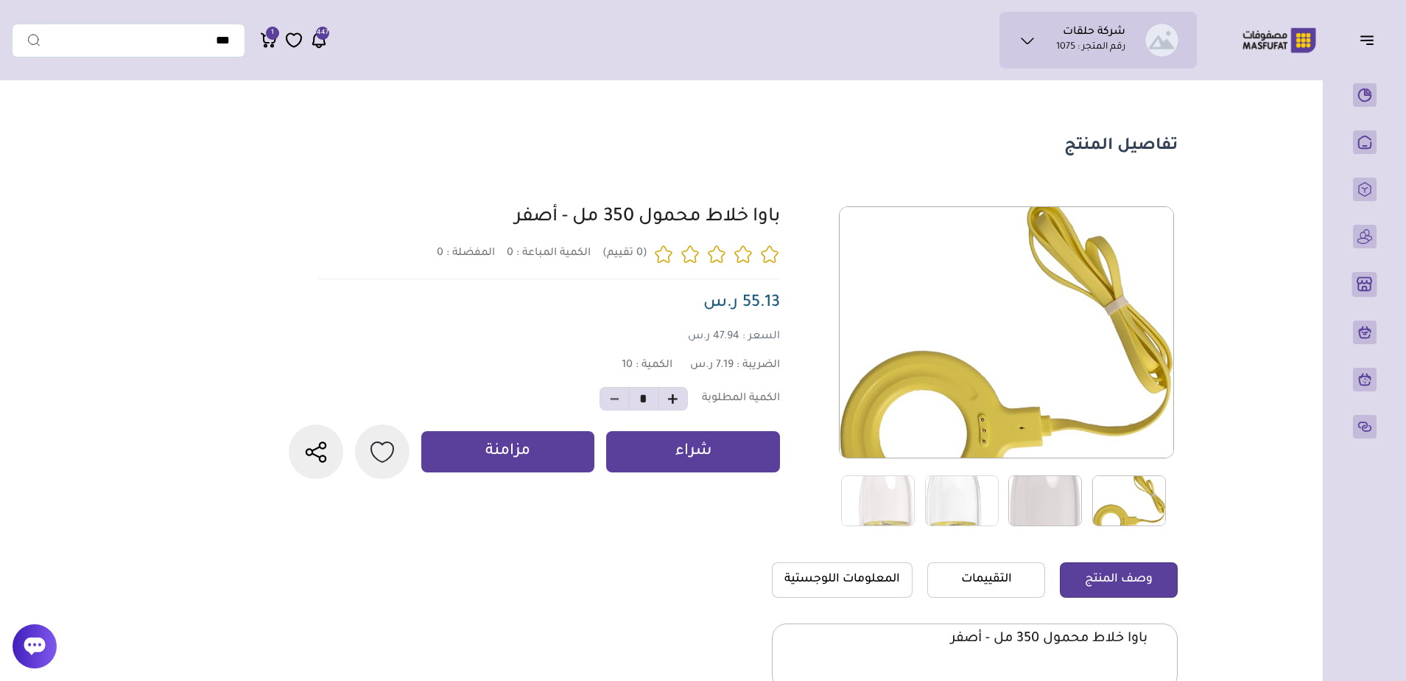
click at [1022, 500] on img at bounding box center [1046, 500] width 74 height 51
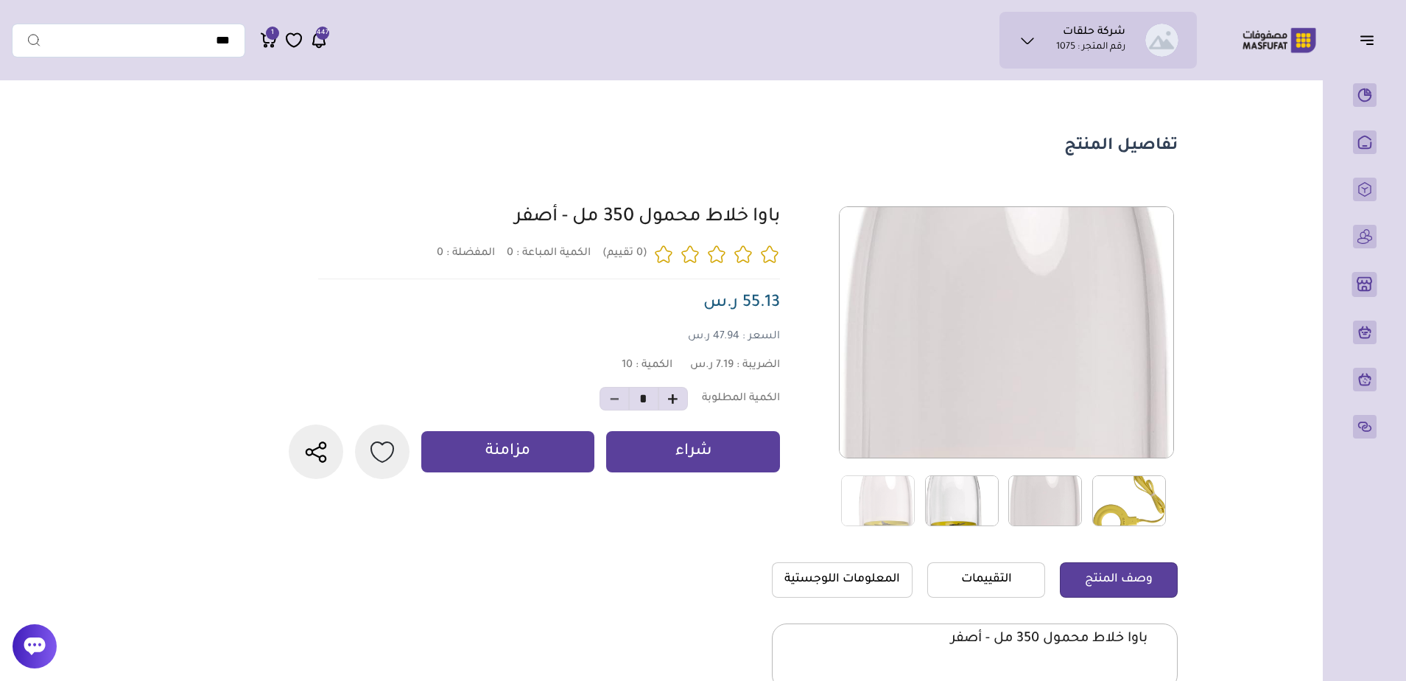
click at [978, 500] on img at bounding box center [962, 500] width 74 height 51
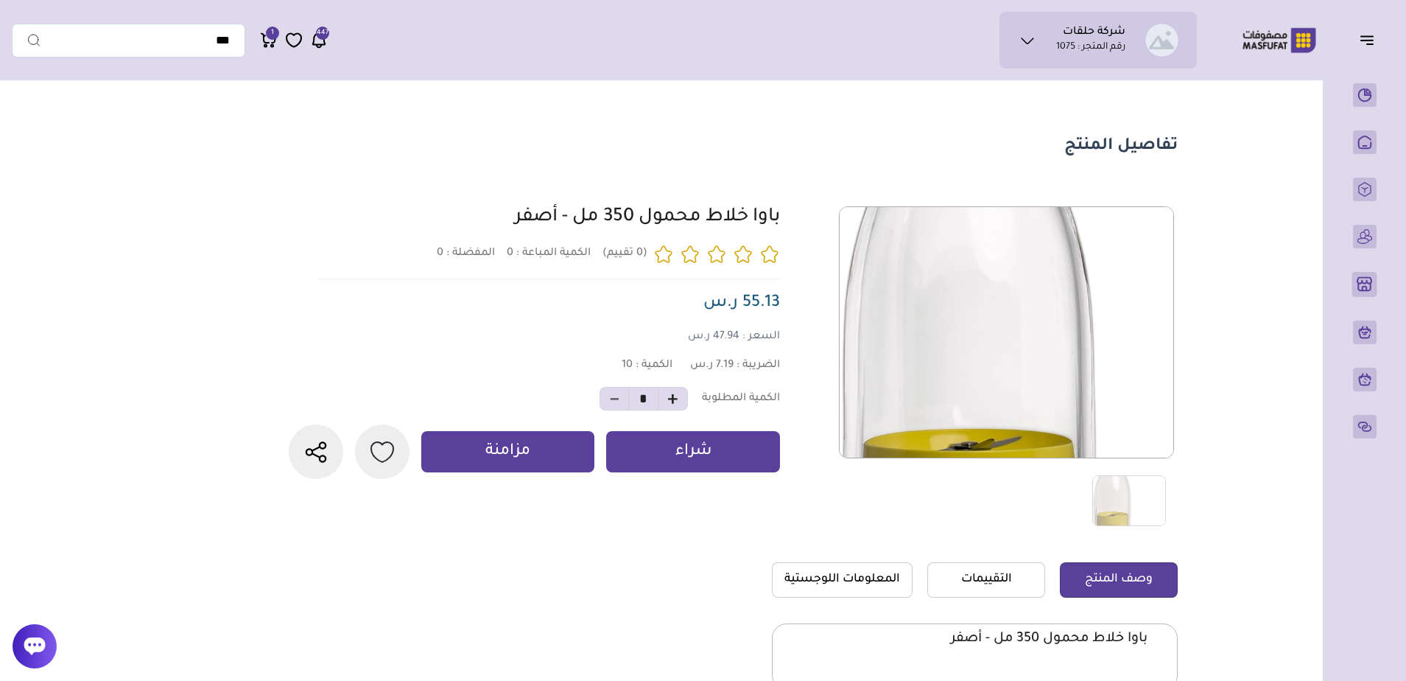
click at [880, 491] on div at bounding box center [588, 500] width 1174 height 52
click at [1105, 488] on img at bounding box center [1130, 500] width 74 height 51
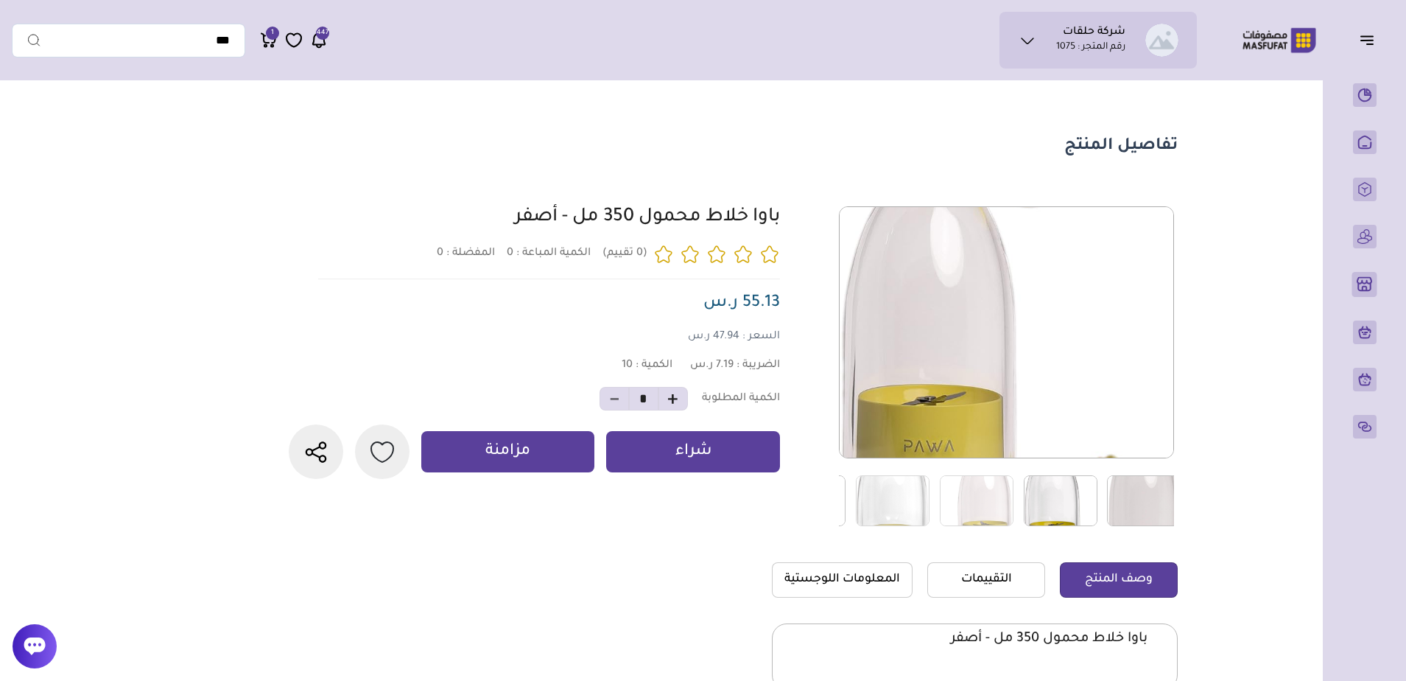
drag, startPoint x: 1120, startPoint y: 498, endPoint x: 757, endPoint y: 516, distance: 362.9
click at [757, 516] on div "0 0 10 *" at bounding box center [731, 366] width 894 height 320
click at [1119, 499] on img at bounding box center [1130, 500] width 74 height 51
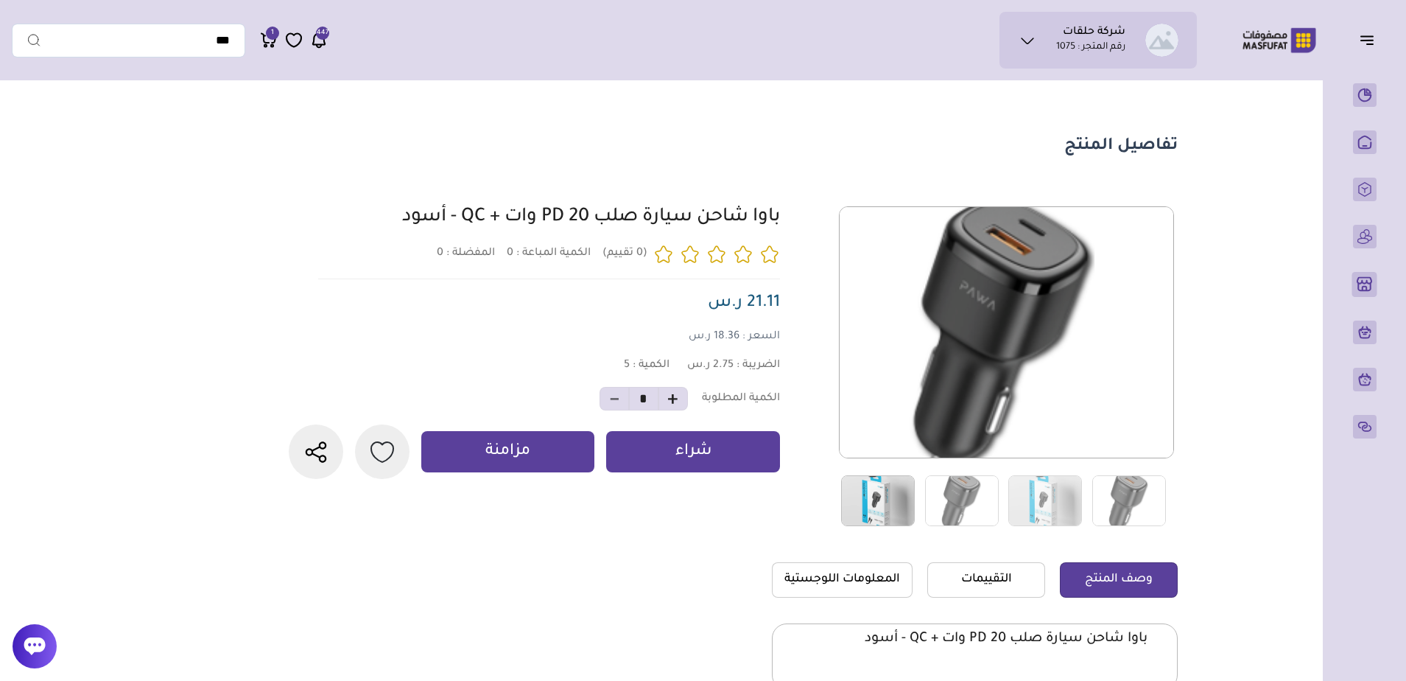
click at [886, 495] on img at bounding box center [878, 500] width 74 height 51
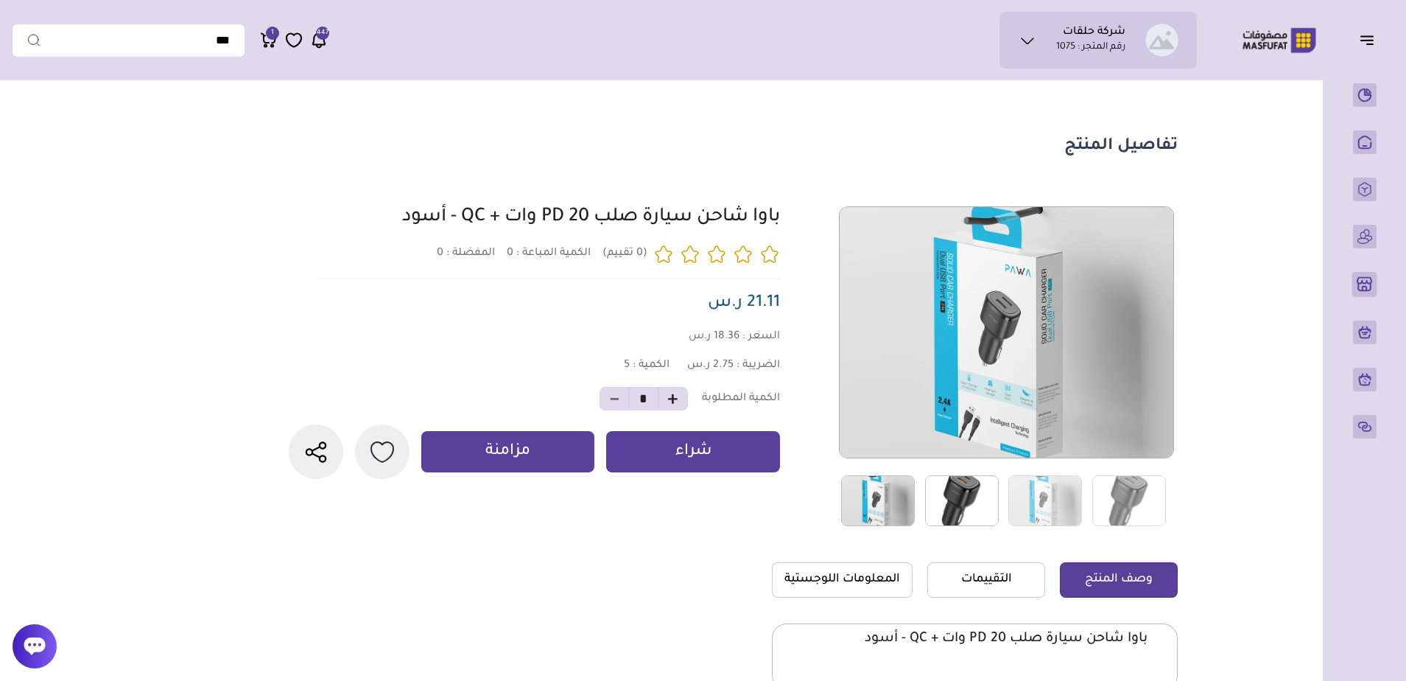
click at [942, 497] on img at bounding box center [962, 500] width 74 height 51
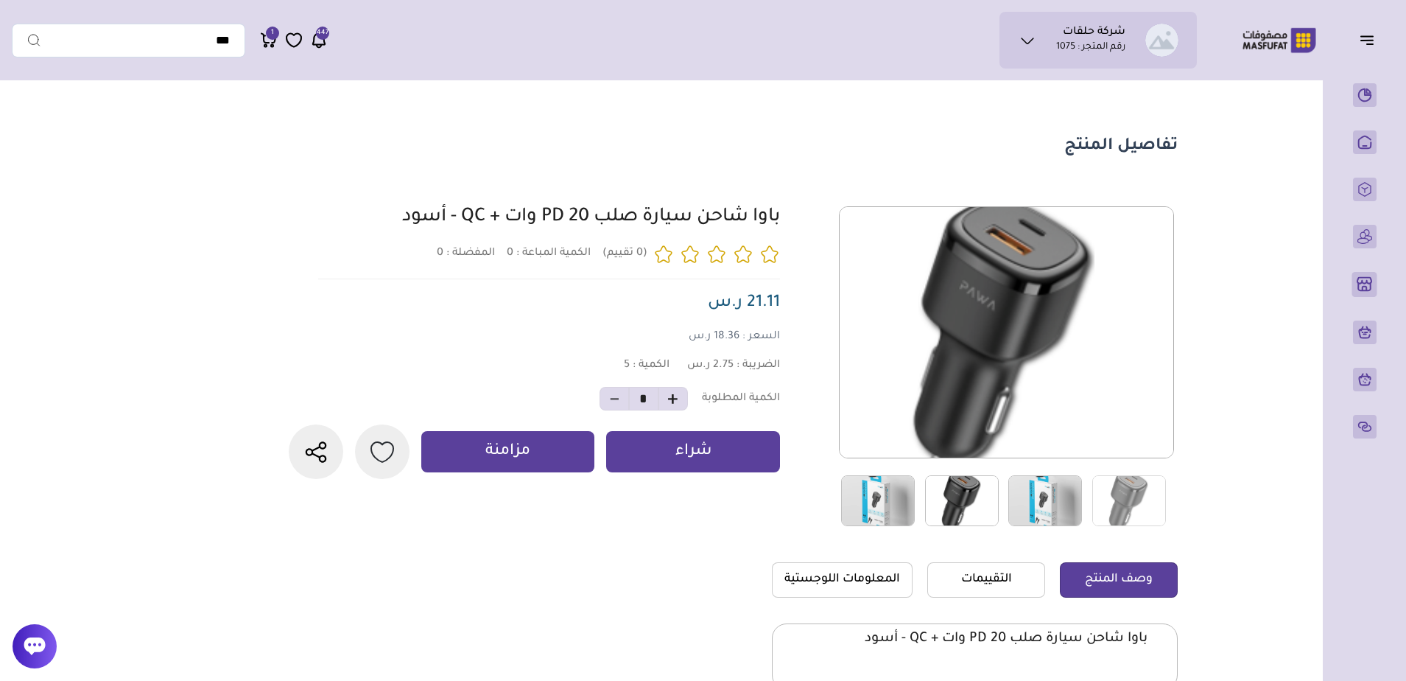
click at [1039, 502] on img at bounding box center [1046, 500] width 74 height 51
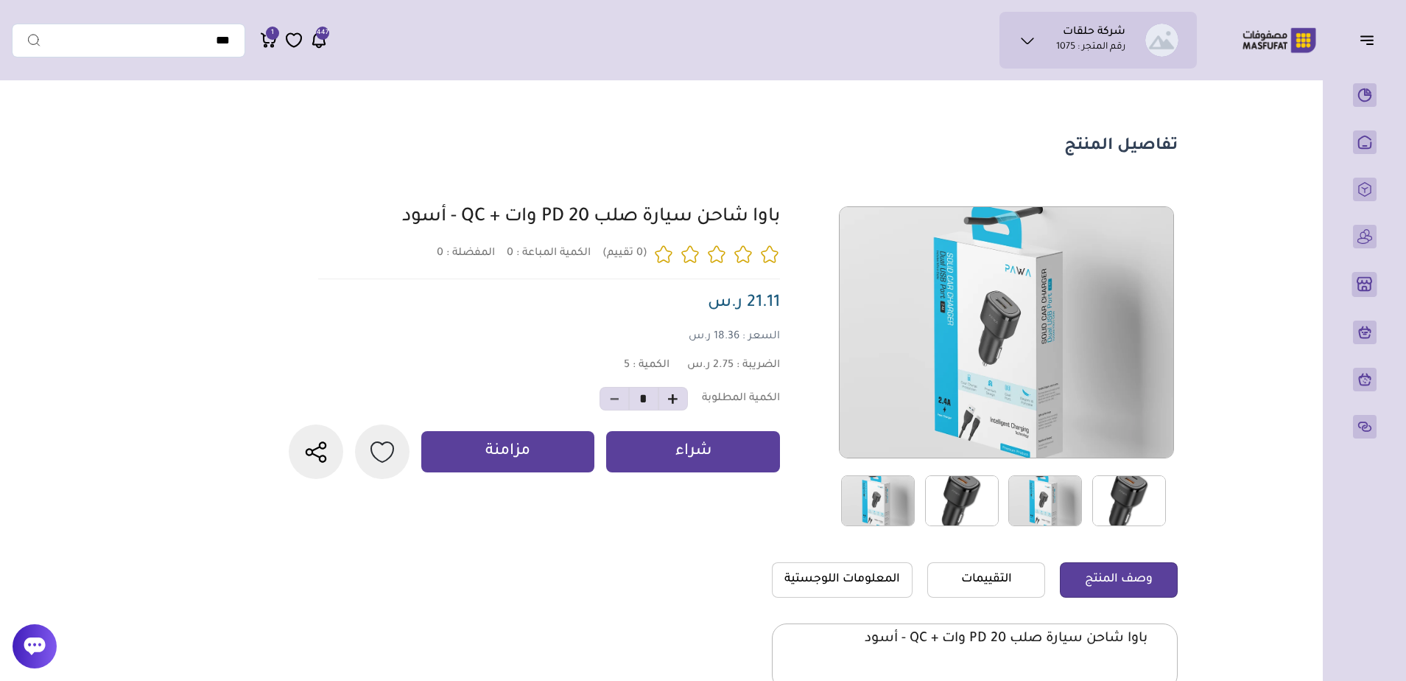
click at [1129, 505] on img at bounding box center [1130, 500] width 74 height 51
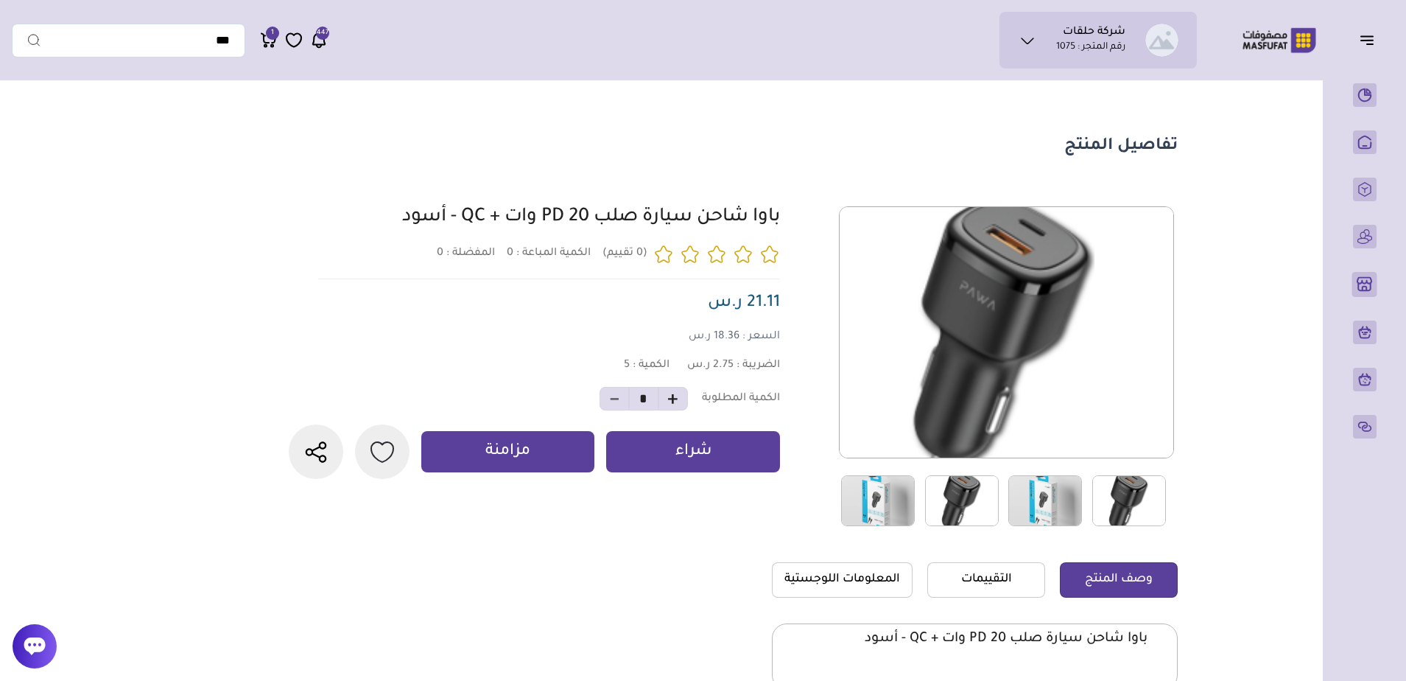
click at [1054, 505] on img at bounding box center [1046, 500] width 74 height 51
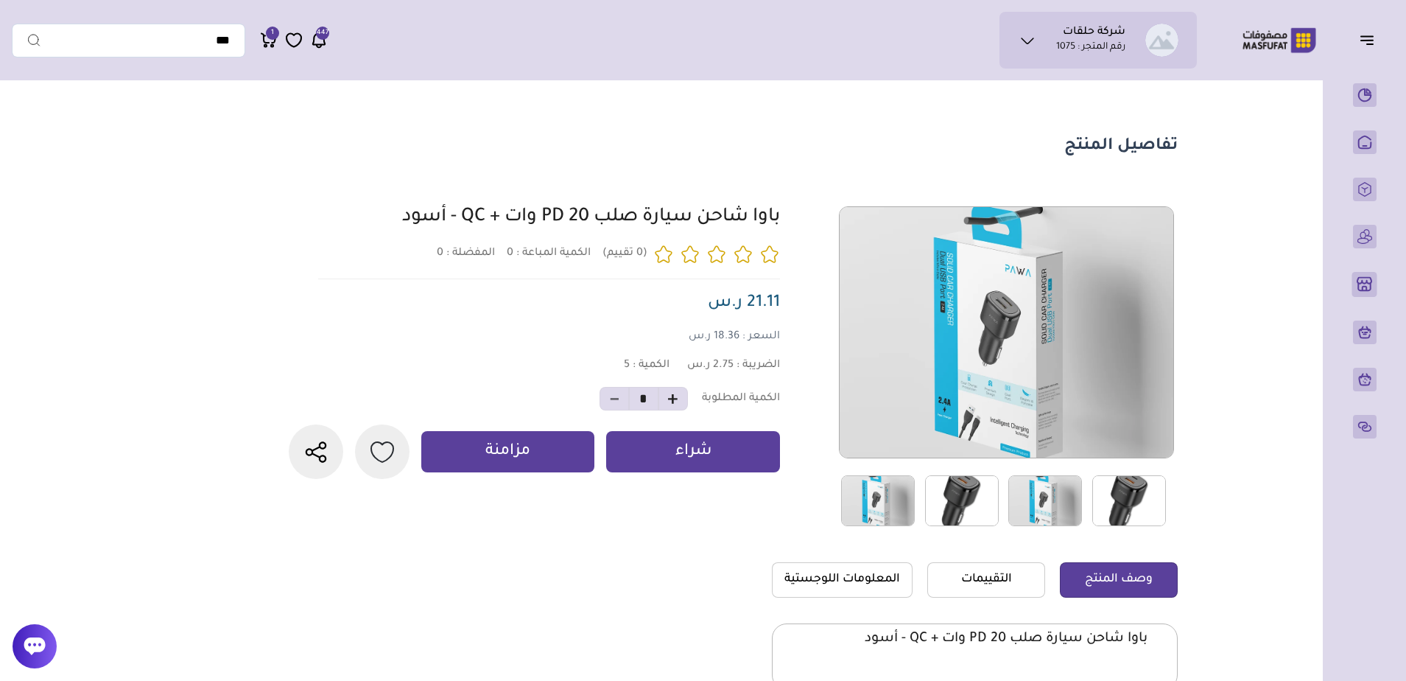
click at [954, 506] on img at bounding box center [962, 500] width 74 height 51
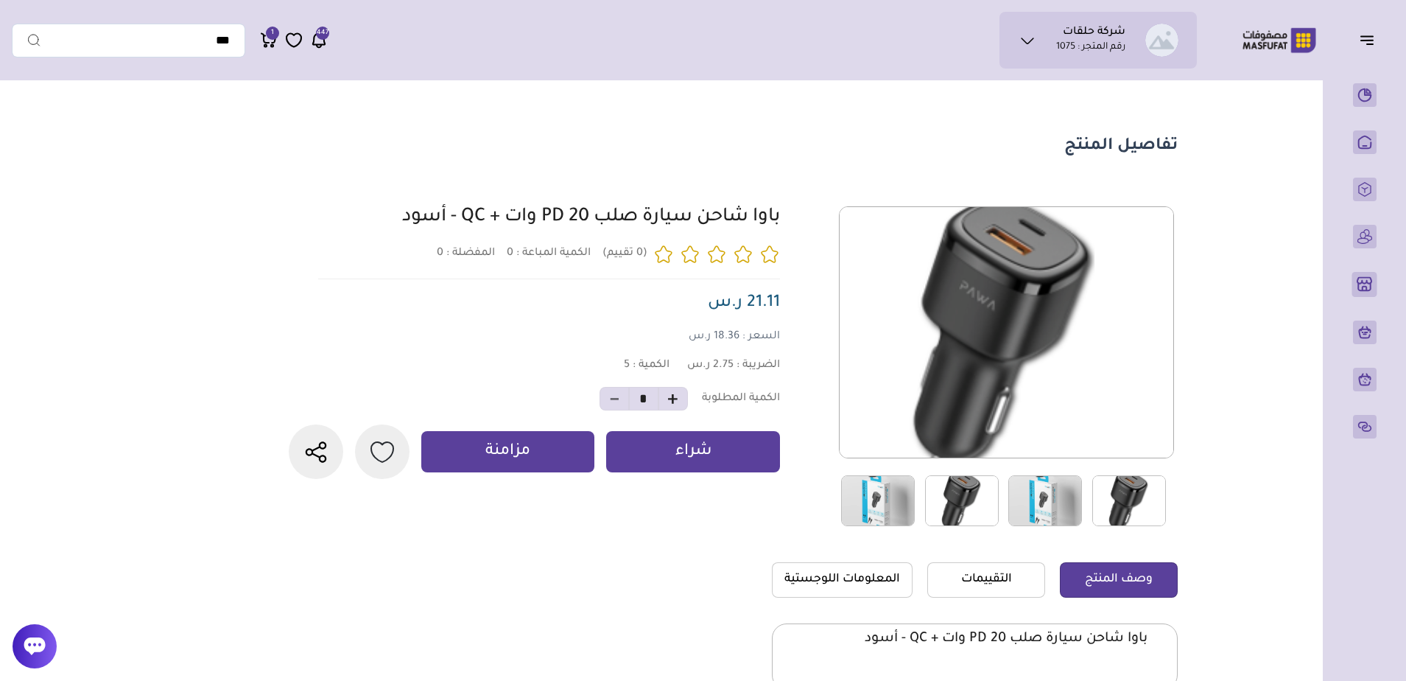
click at [875, 512] on img at bounding box center [878, 500] width 74 height 51
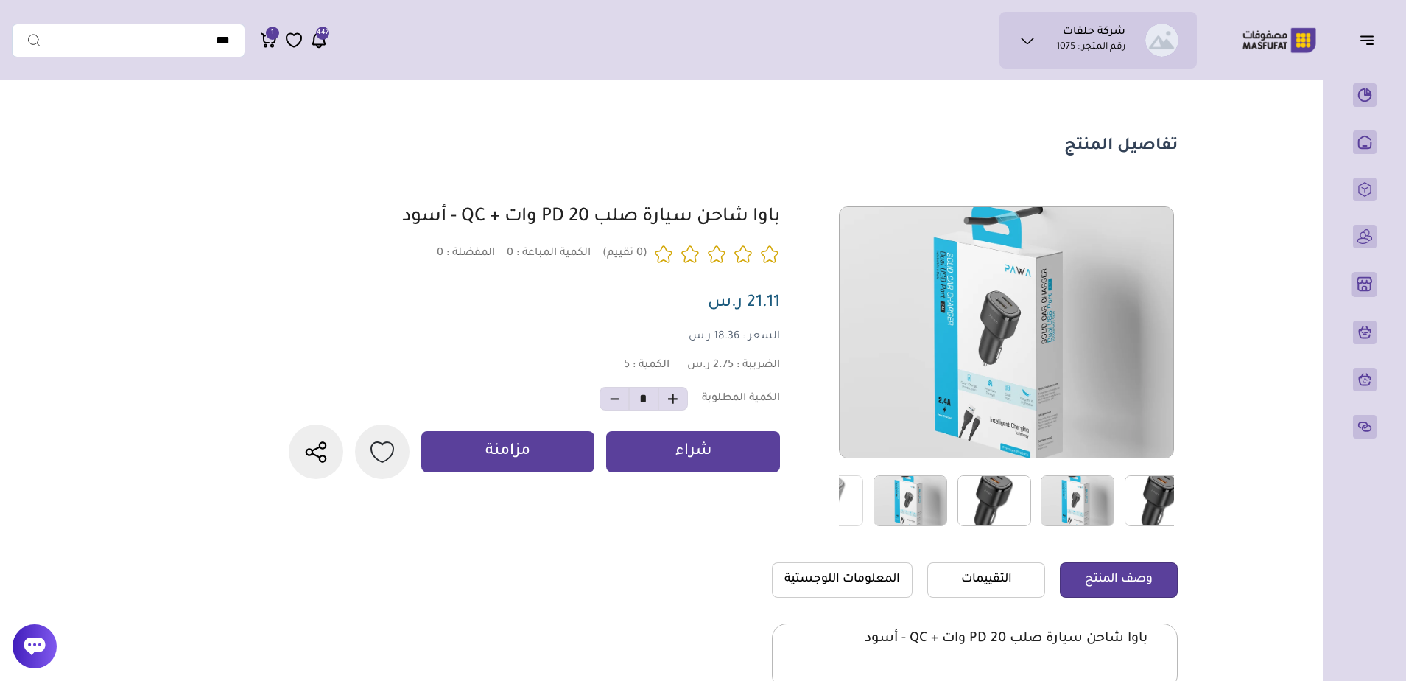
drag, startPoint x: 947, startPoint y: 510, endPoint x: 1132, endPoint y: 507, distance: 184.9
click at [1132, 507] on div at bounding box center [1123, 500] width 838 height 52
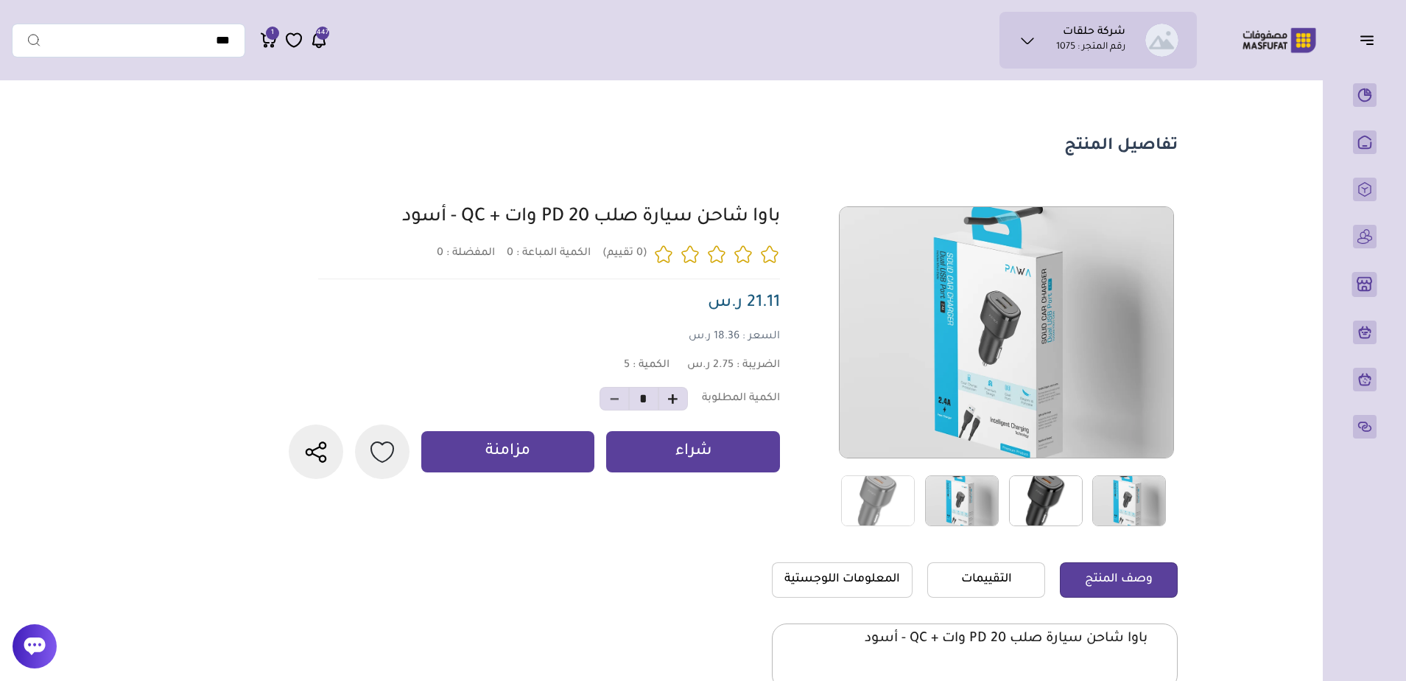
click at [1040, 500] on img at bounding box center [1046, 500] width 74 height 51
click at [967, 505] on img at bounding box center [962, 500] width 74 height 51
click at [902, 508] on img at bounding box center [878, 500] width 74 height 51
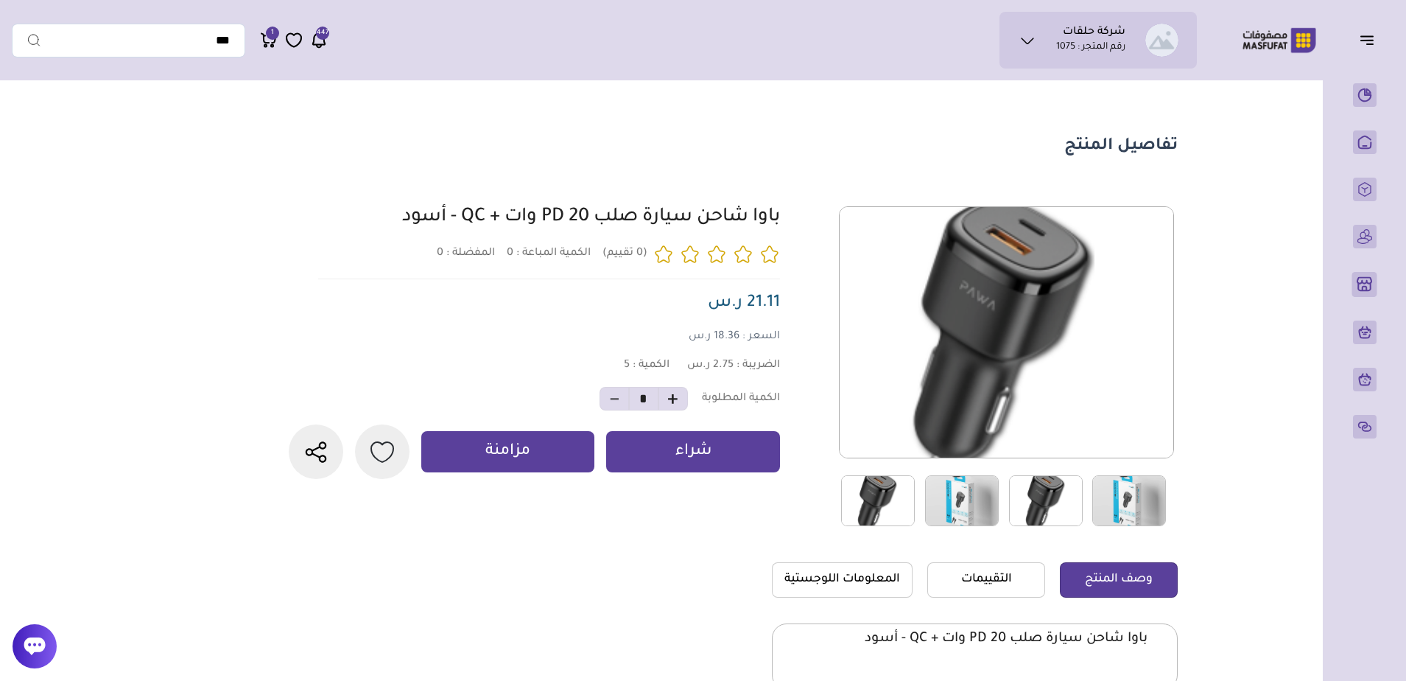
click at [1118, 511] on img at bounding box center [1130, 500] width 74 height 51
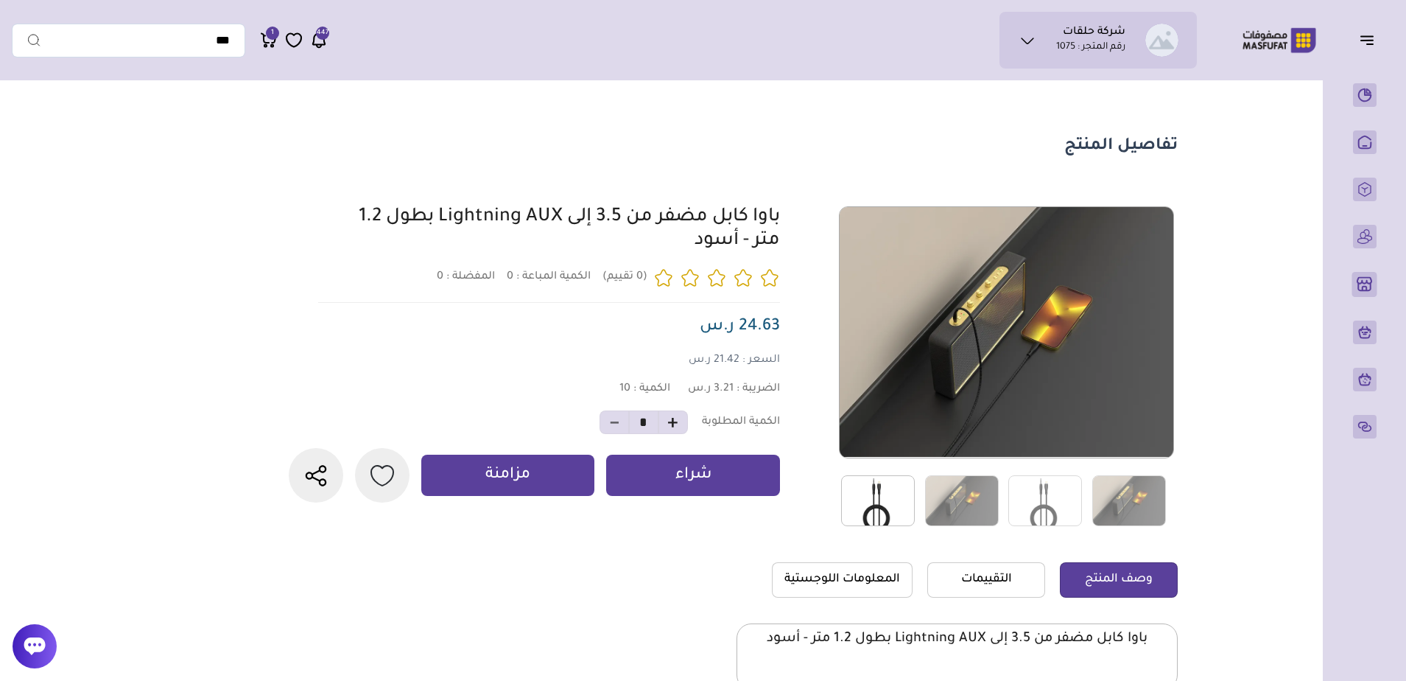
click at [917, 497] on link at bounding box center [878, 500] width 90 height 52
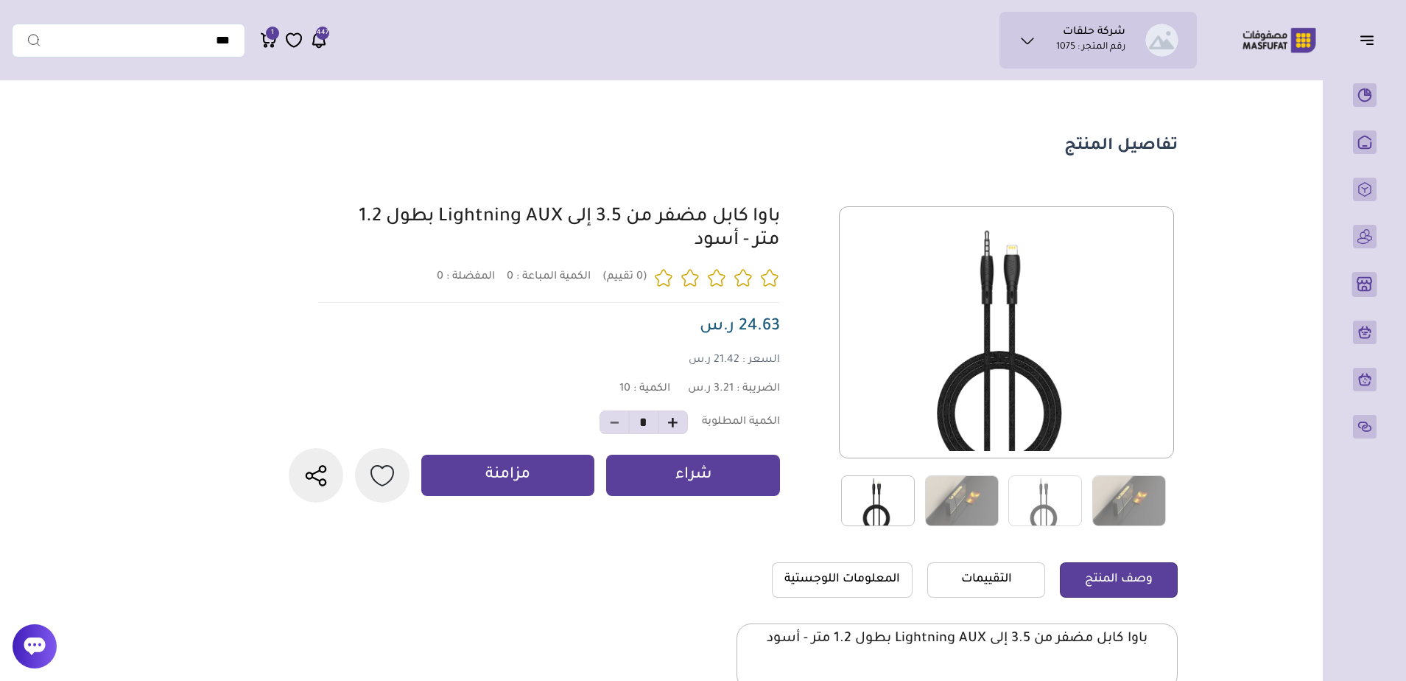
click at [897, 494] on img at bounding box center [878, 500] width 74 height 51
click at [952, 494] on img at bounding box center [962, 500] width 74 height 51
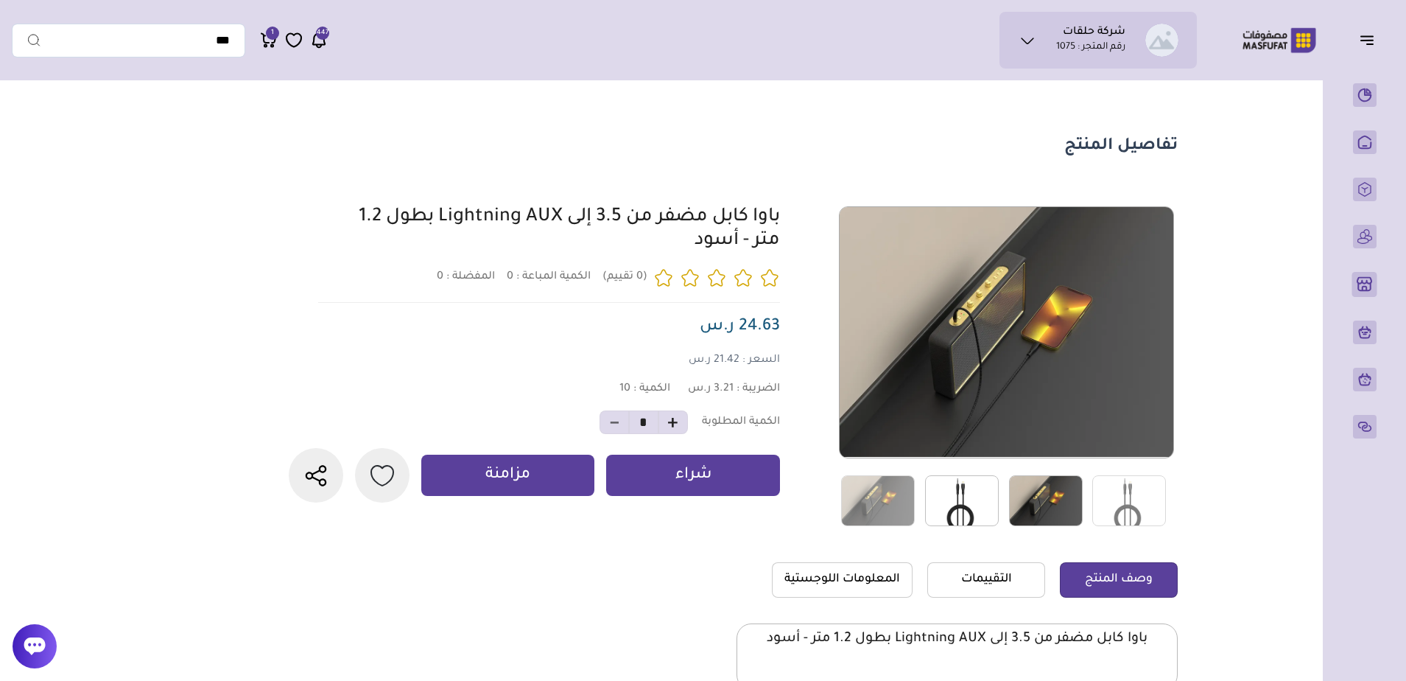
click at [956, 503] on img at bounding box center [962, 500] width 74 height 51
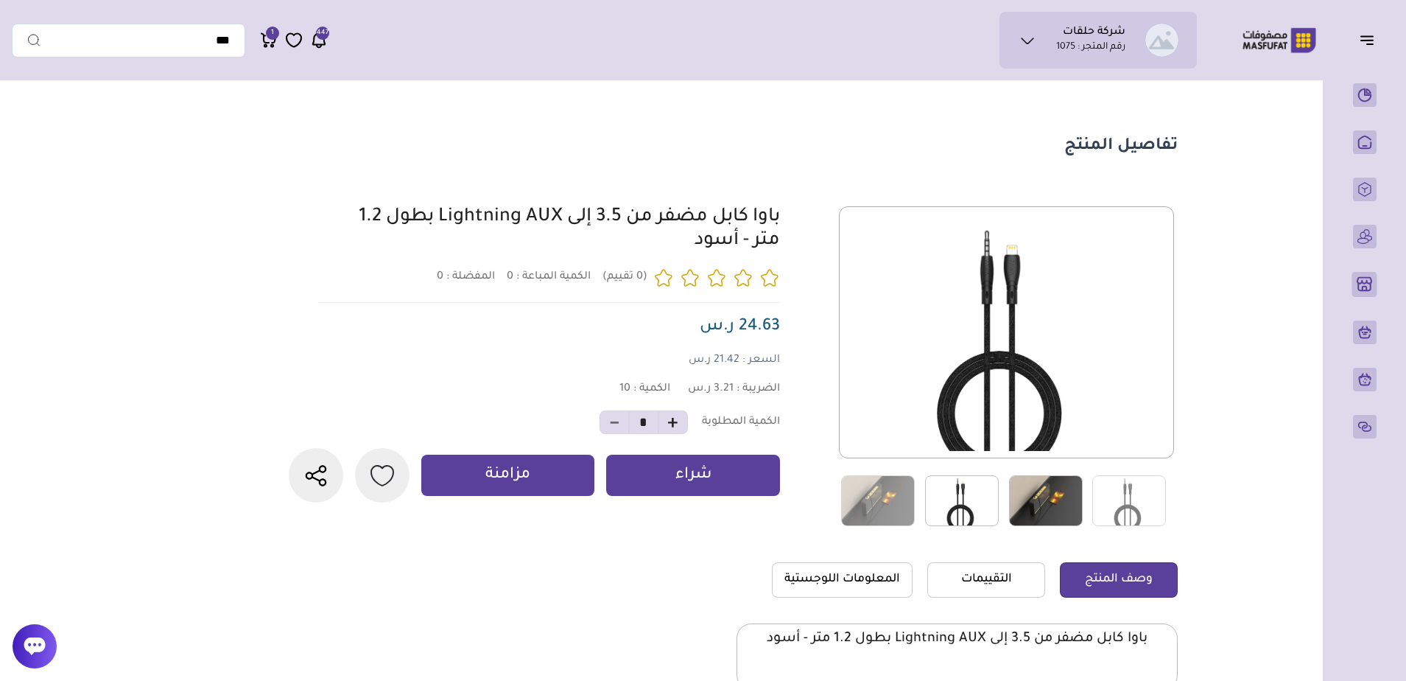
click at [1052, 502] on img at bounding box center [1046, 500] width 74 height 51
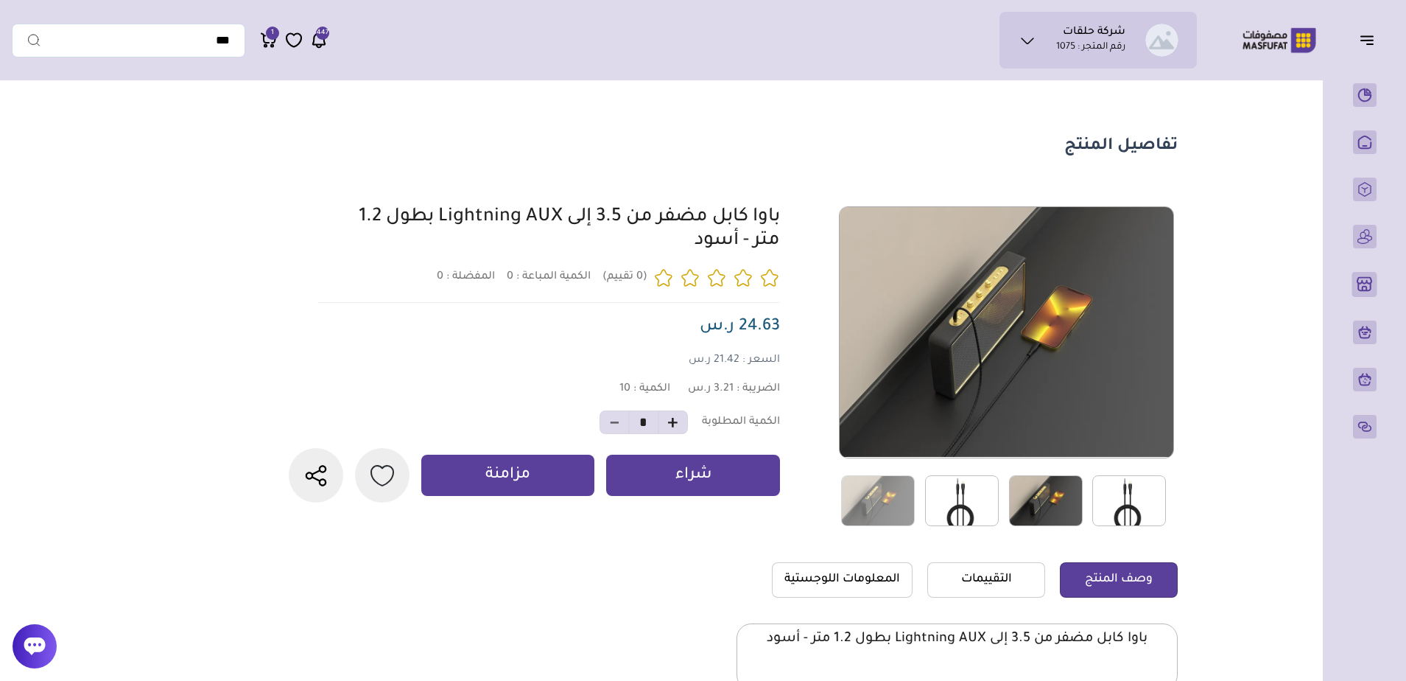
click at [1117, 502] on img at bounding box center [1130, 500] width 74 height 51
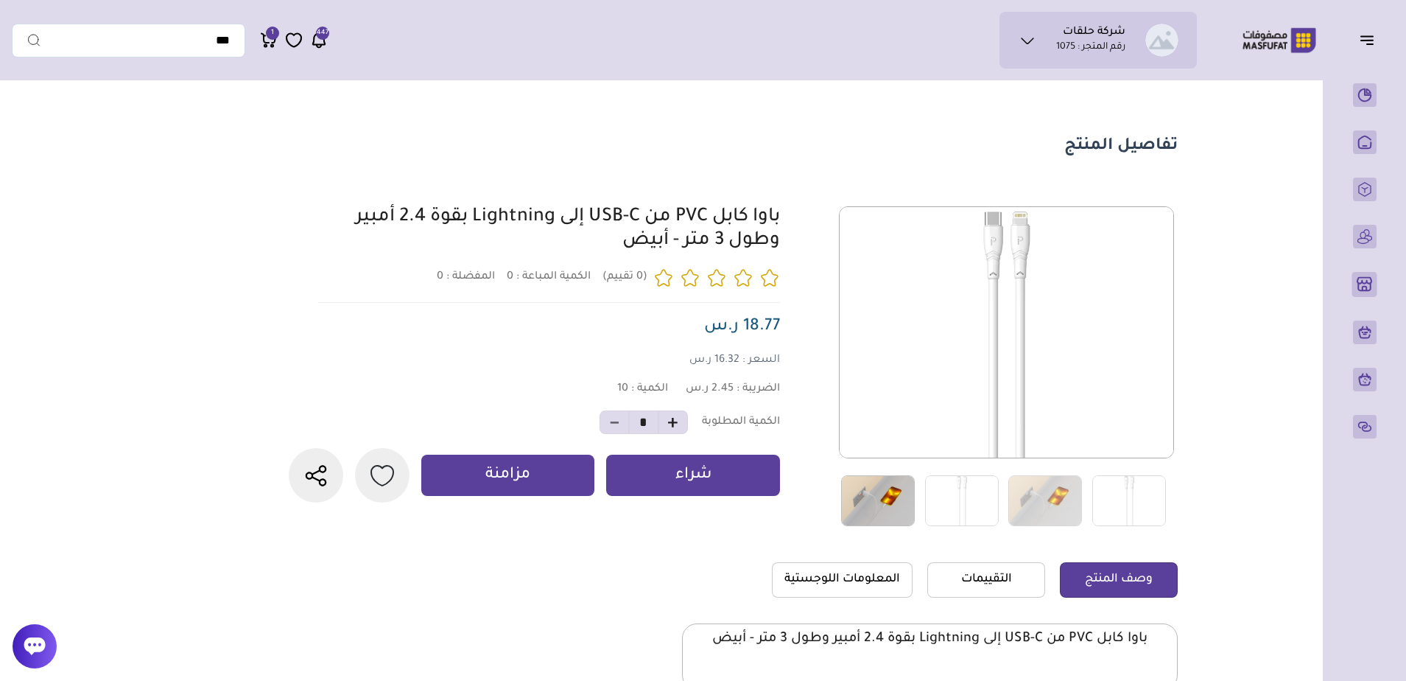
click at [906, 516] on img at bounding box center [878, 500] width 74 height 51
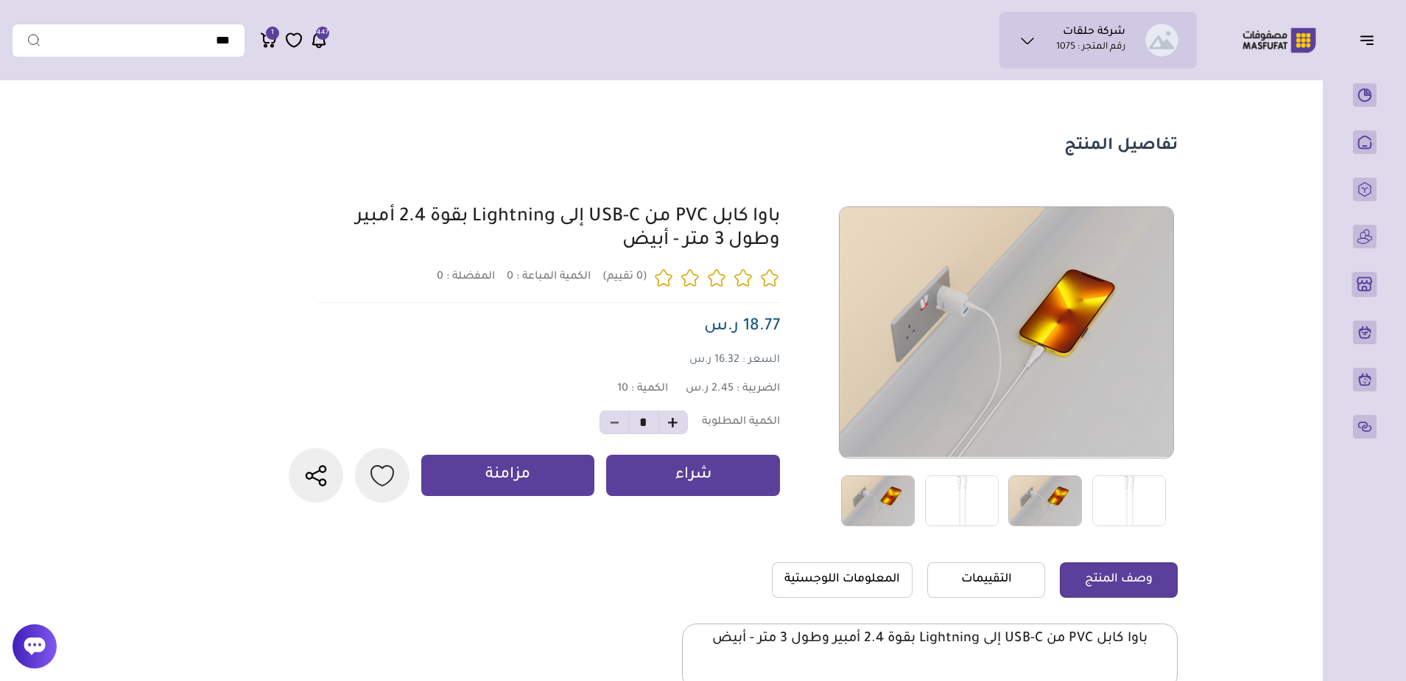
click at [1051, 502] on img at bounding box center [1046, 500] width 74 height 51
click at [973, 511] on img at bounding box center [962, 500] width 74 height 51
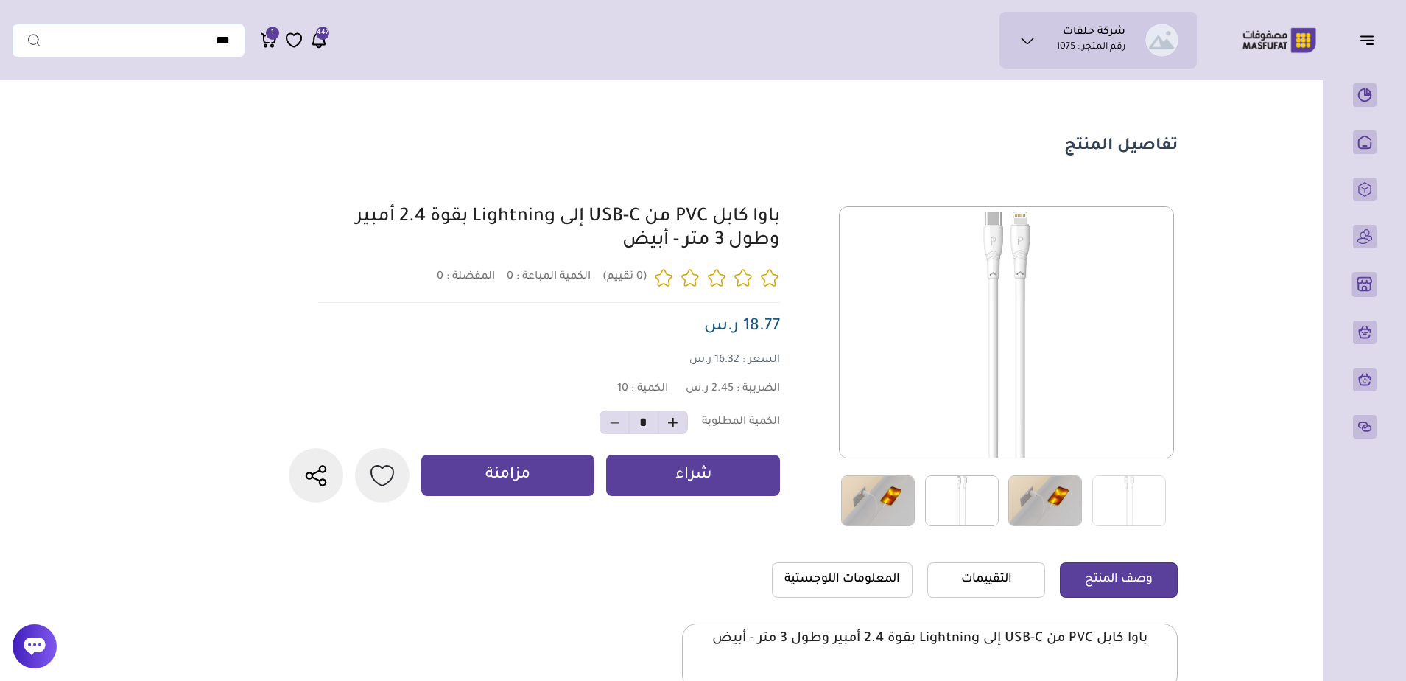
click at [1048, 510] on img at bounding box center [1046, 500] width 74 height 51
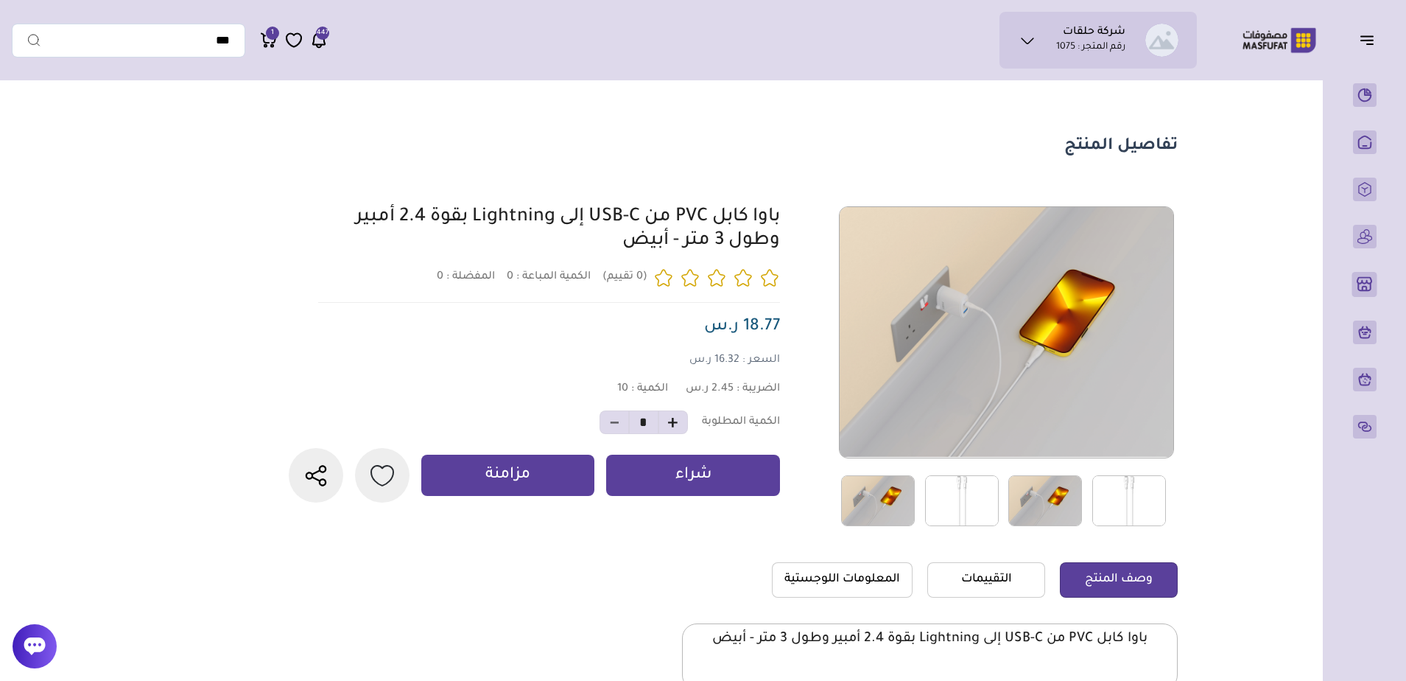
click at [1136, 506] on img at bounding box center [1130, 500] width 74 height 51
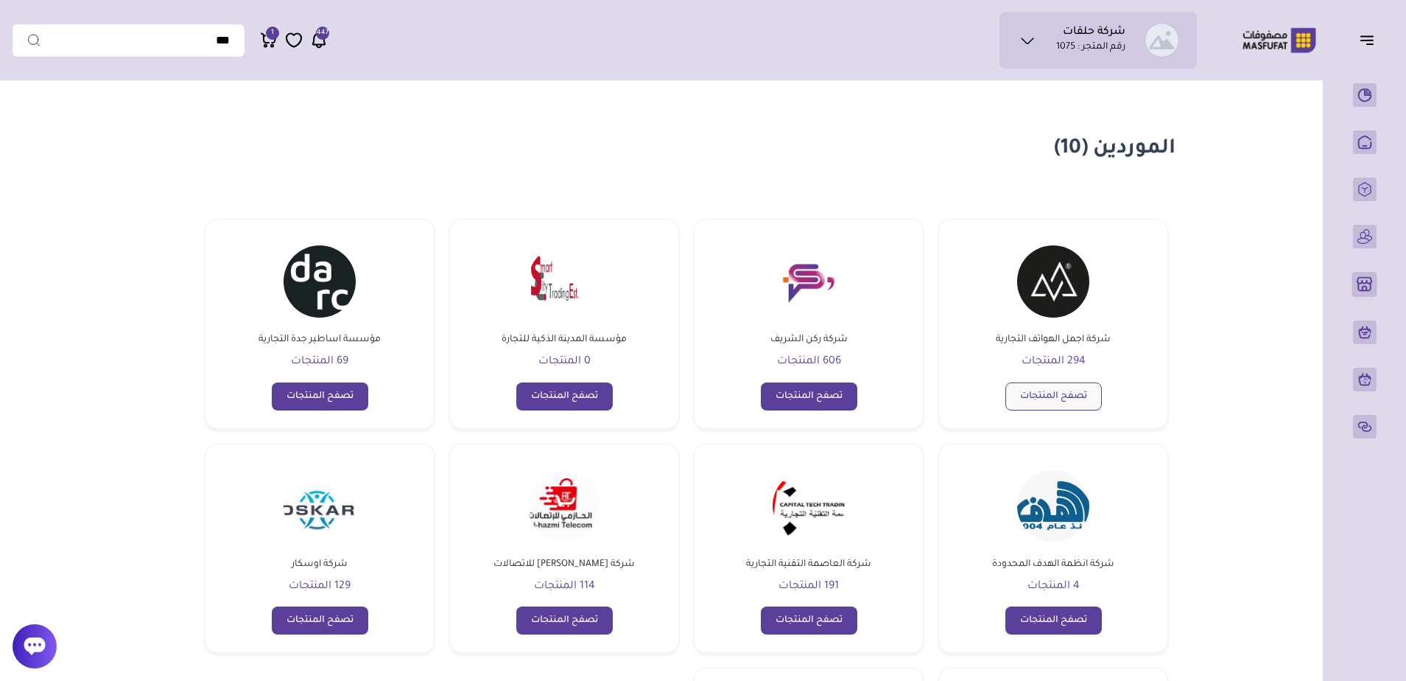
click at [1051, 393] on link "تصفح المنتجات" at bounding box center [1054, 396] width 97 height 28
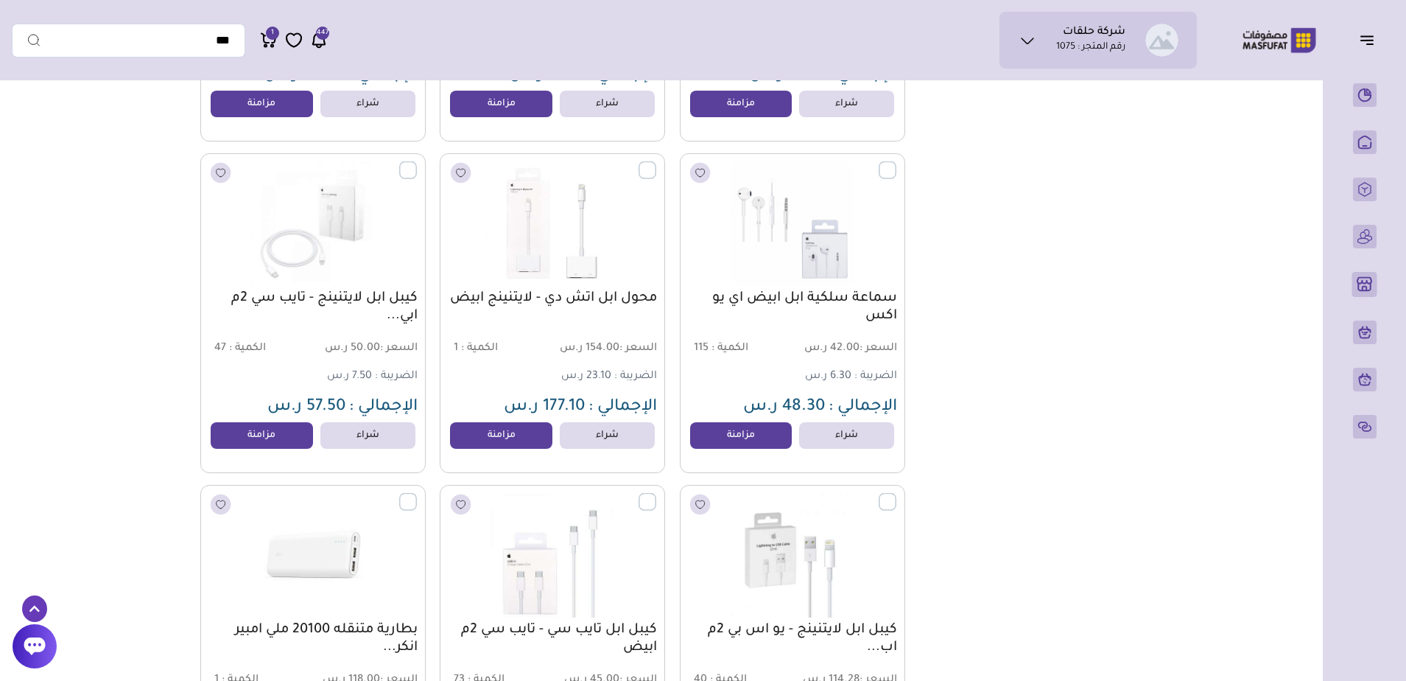
scroll to position [2063, 0]
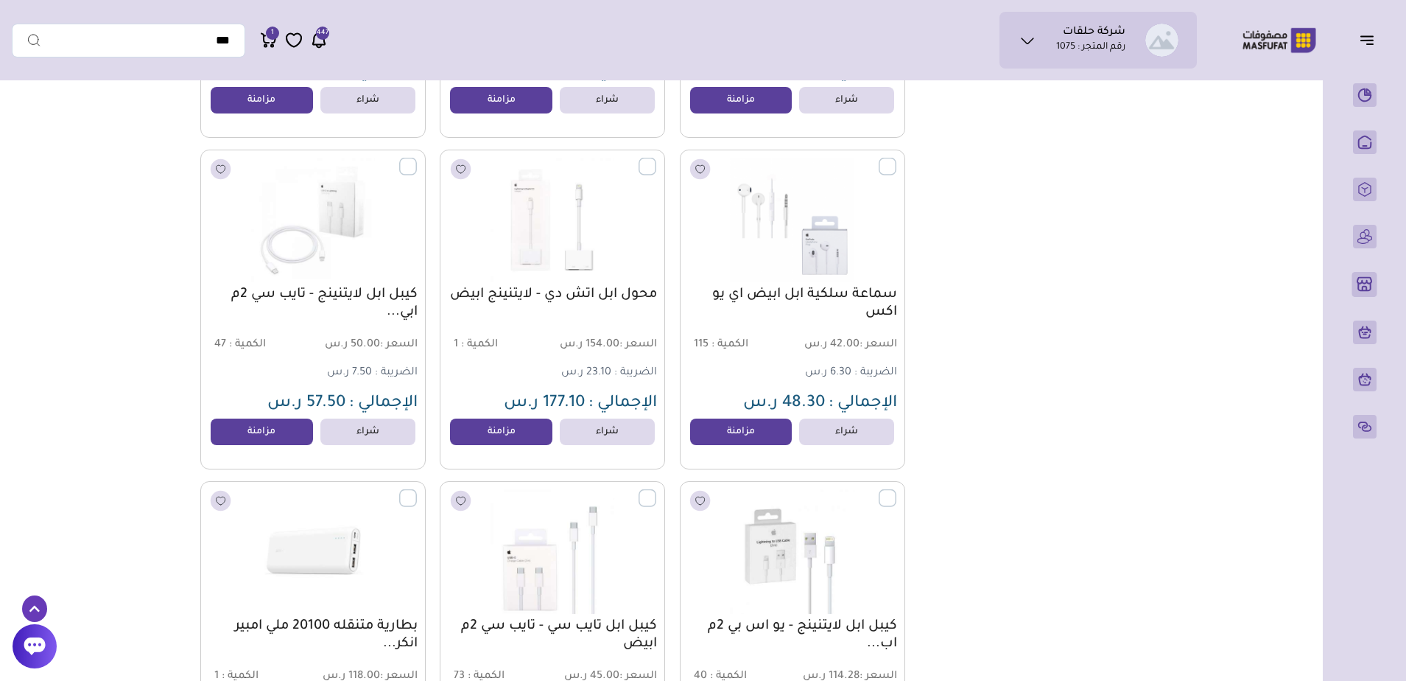
click at [844, 297] on link "سماعة سلكية ابل ابيض اي يو اكس" at bounding box center [792, 303] width 209 height 35
